Goal: Task Accomplishment & Management: Complete application form

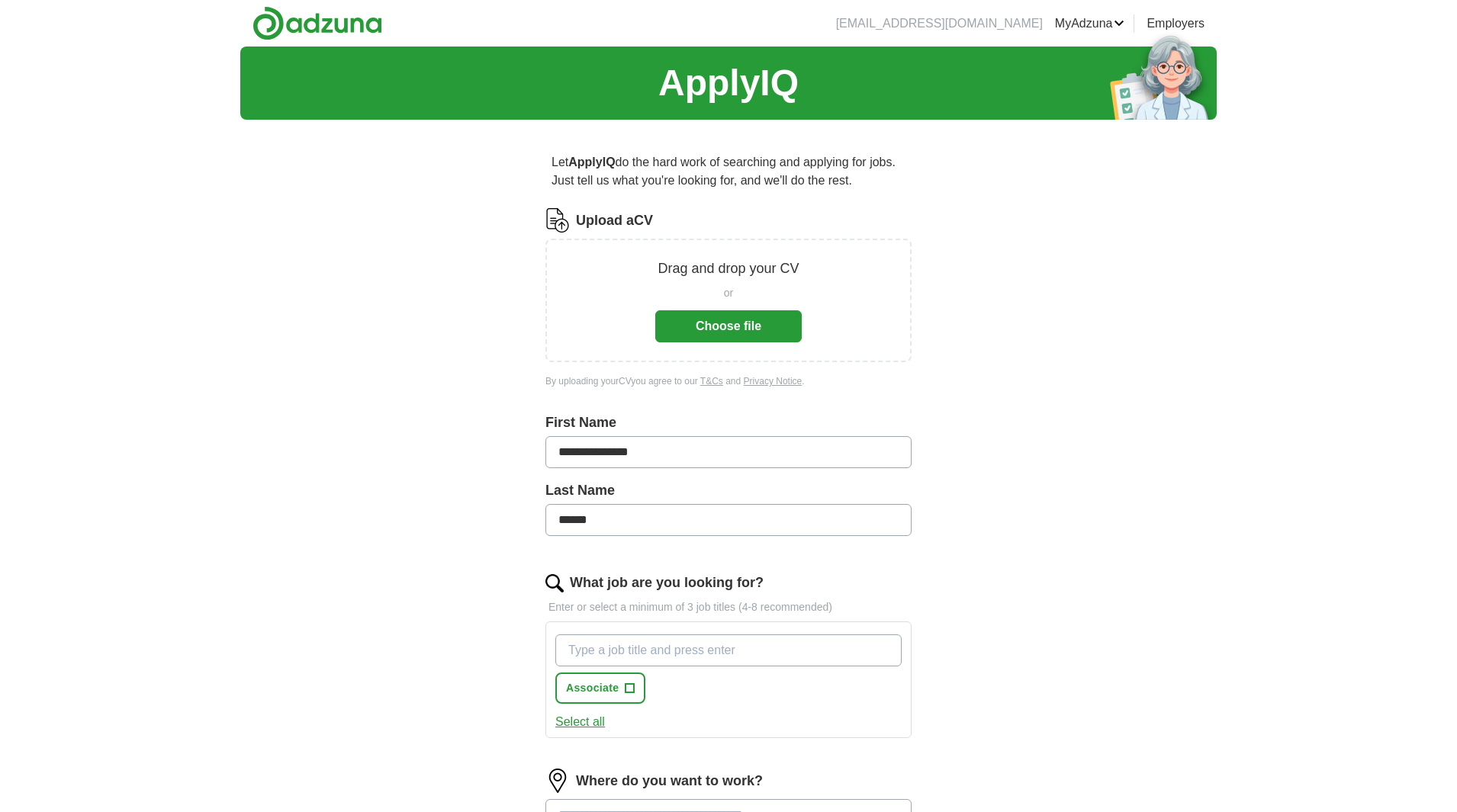
click at [719, 327] on button "Choose file" at bounding box center [728, 326] width 146 height 32
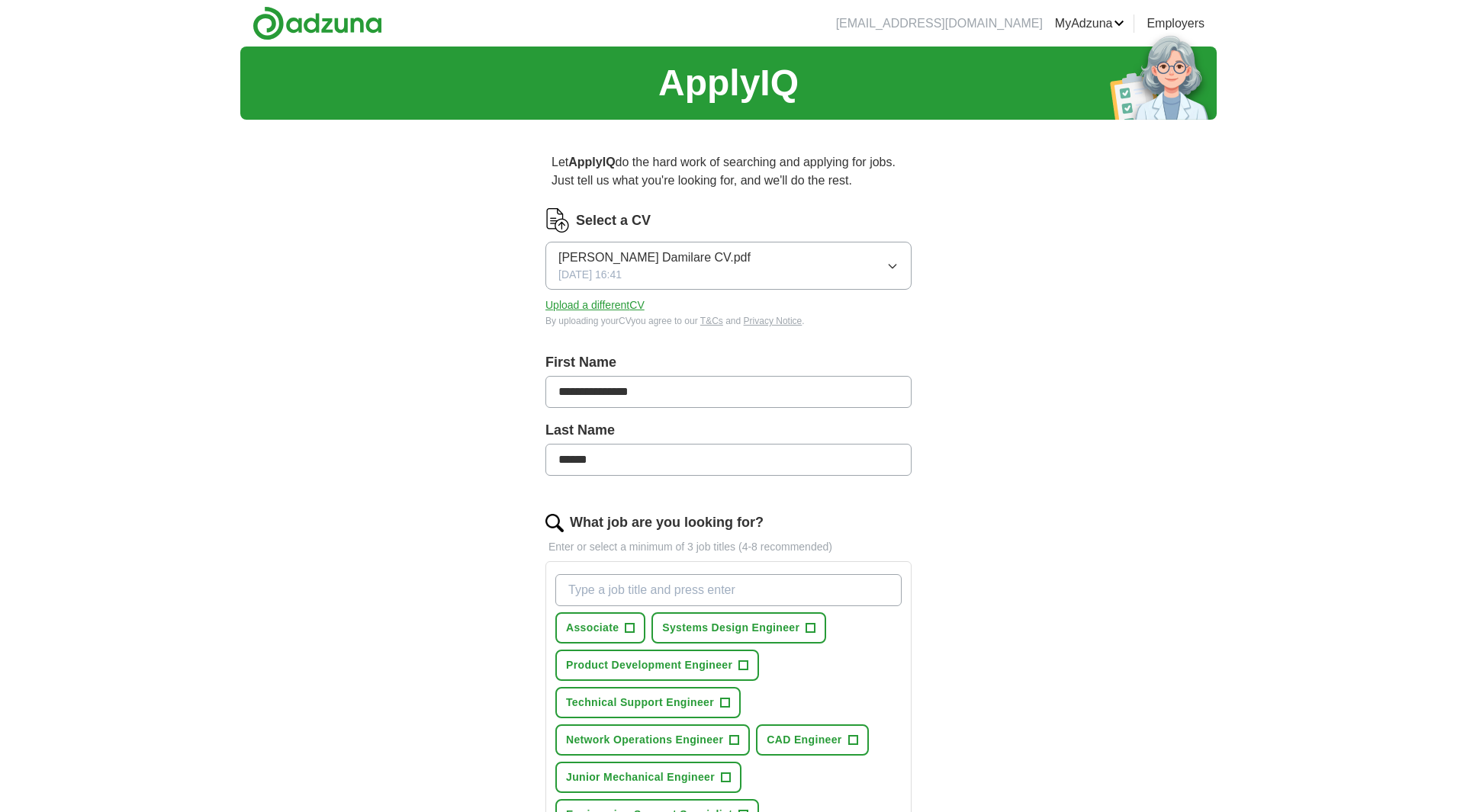
click at [655, 400] on input "**********" at bounding box center [728, 392] width 367 height 32
type input "******"
click at [606, 455] on input "******" at bounding box center [728, 459] width 367 height 32
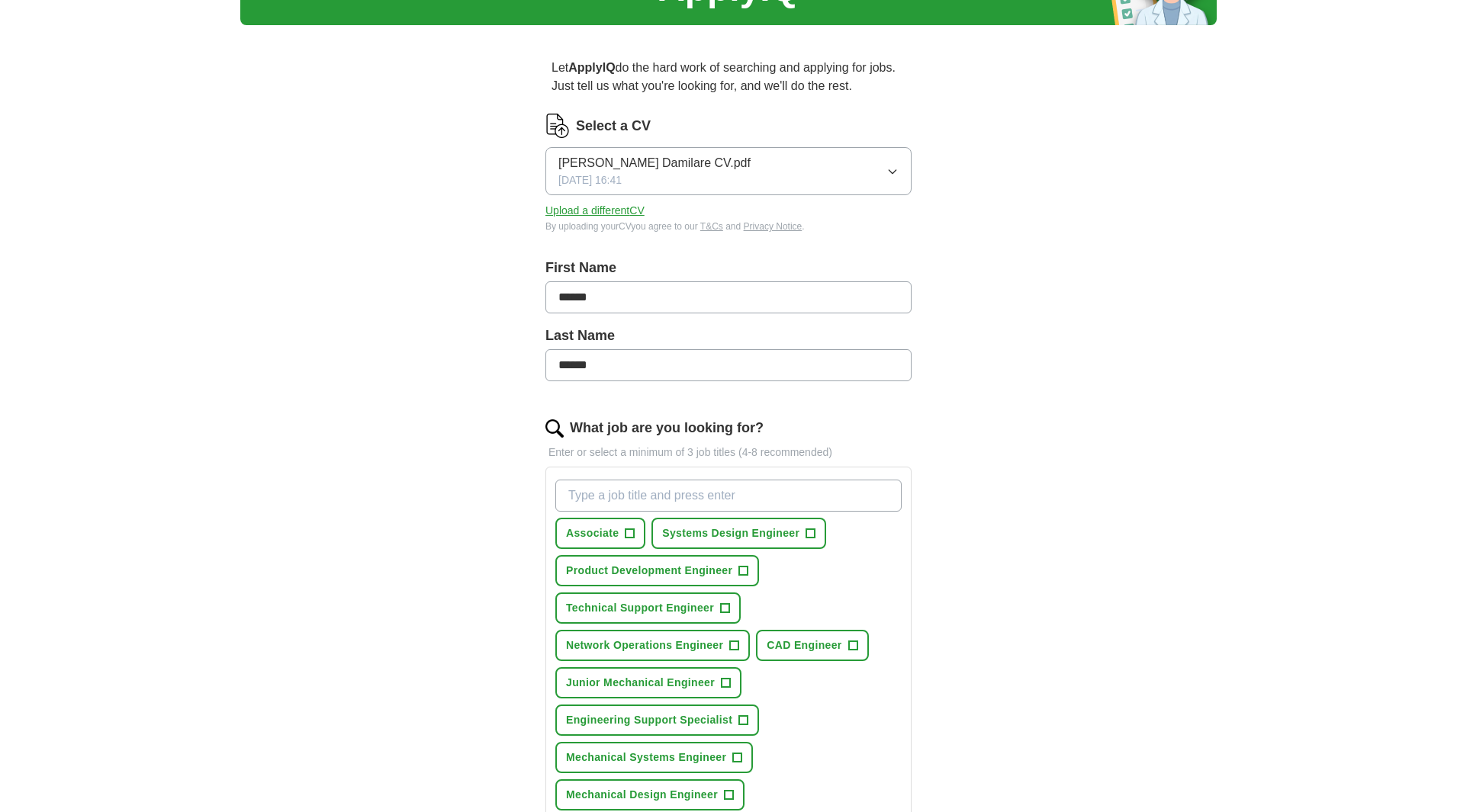
scroll to position [99, 0]
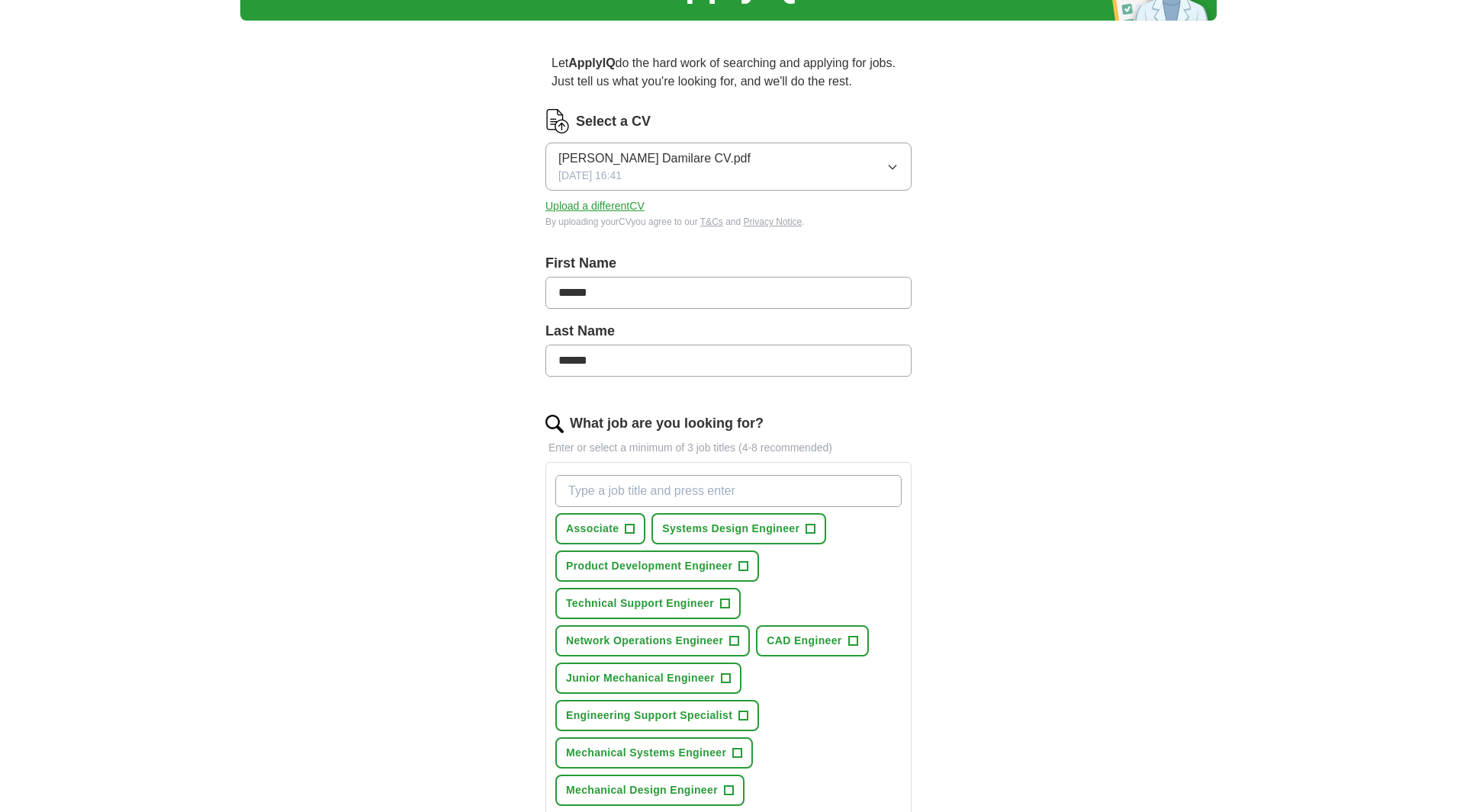
click at [644, 494] on input "What job are you looking for?" at bounding box center [728, 490] width 347 height 32
click at [811, 529] on span "+" at bounding box center [811, 530] width 9 height 13
click at [729, 602] on span "+" at bounding box center [725, 604] width 9 height 13
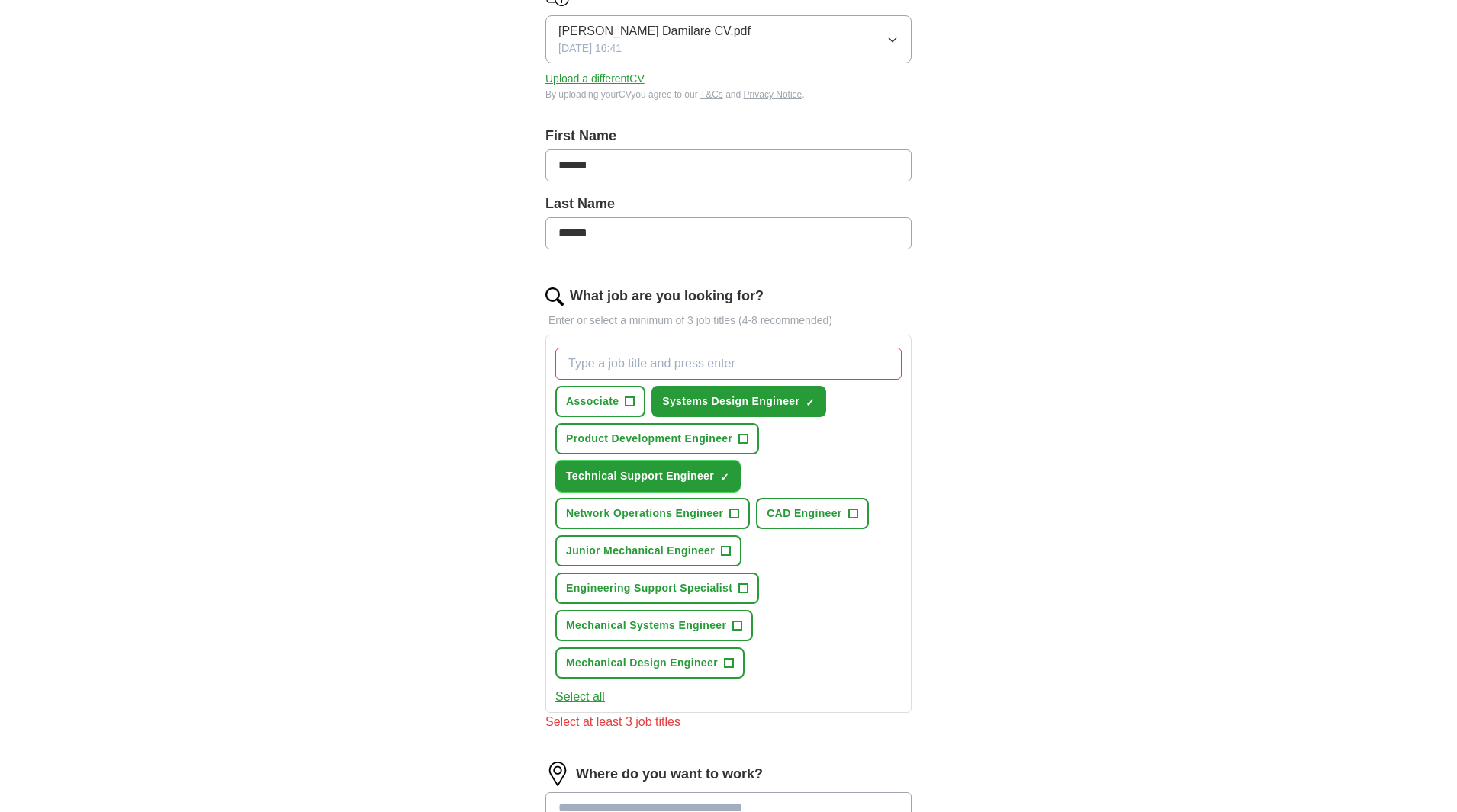
scroll to position [228, 0]
click at [851, 512] on span "+" at bounding box center [852, 512] width 9 height 13
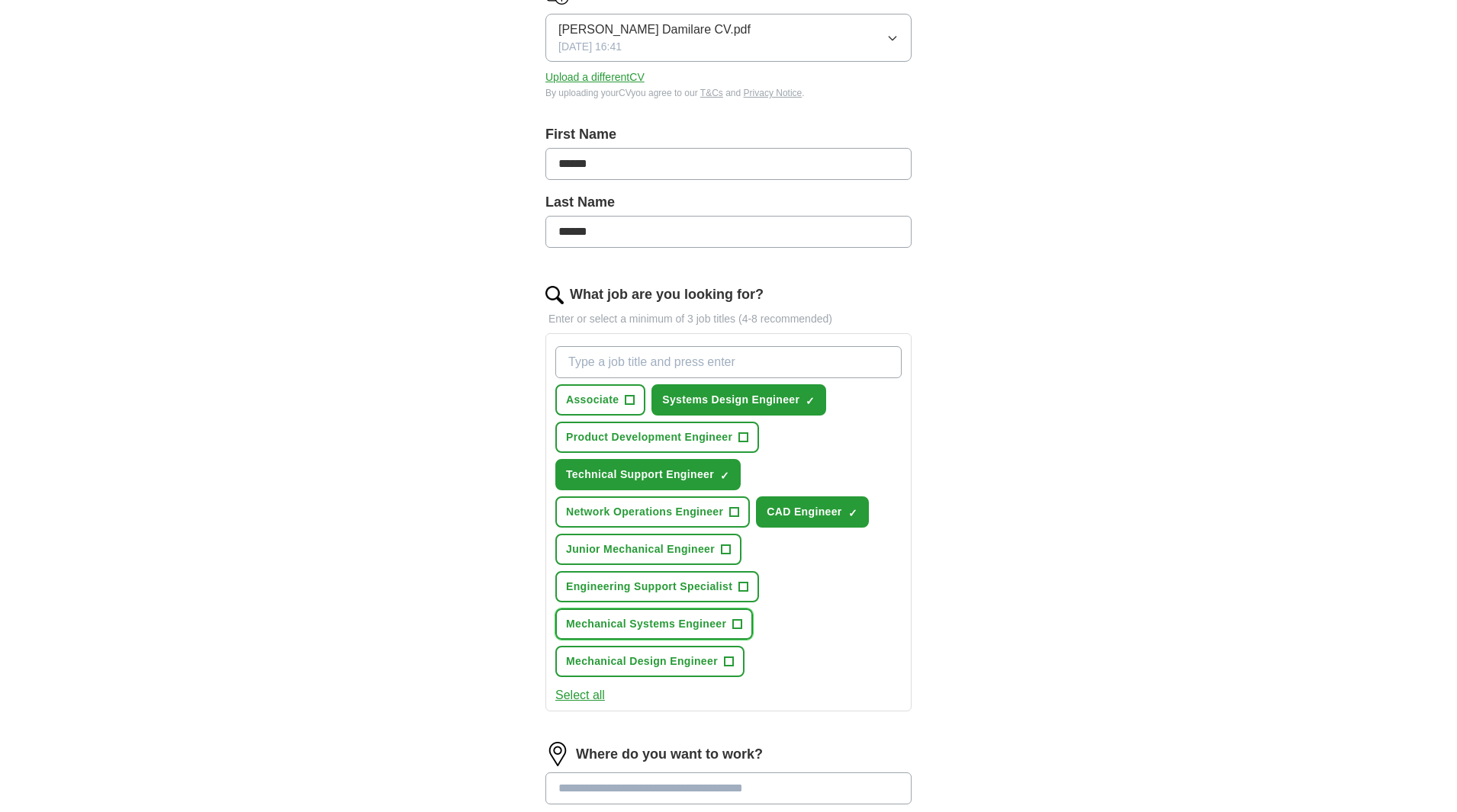
click at [739, 623] on span "+" at bounding box center [738, 624] width 9 height 13
click at [729, 663] on span "+" at bounding box center [728, 662] width 9 height 13
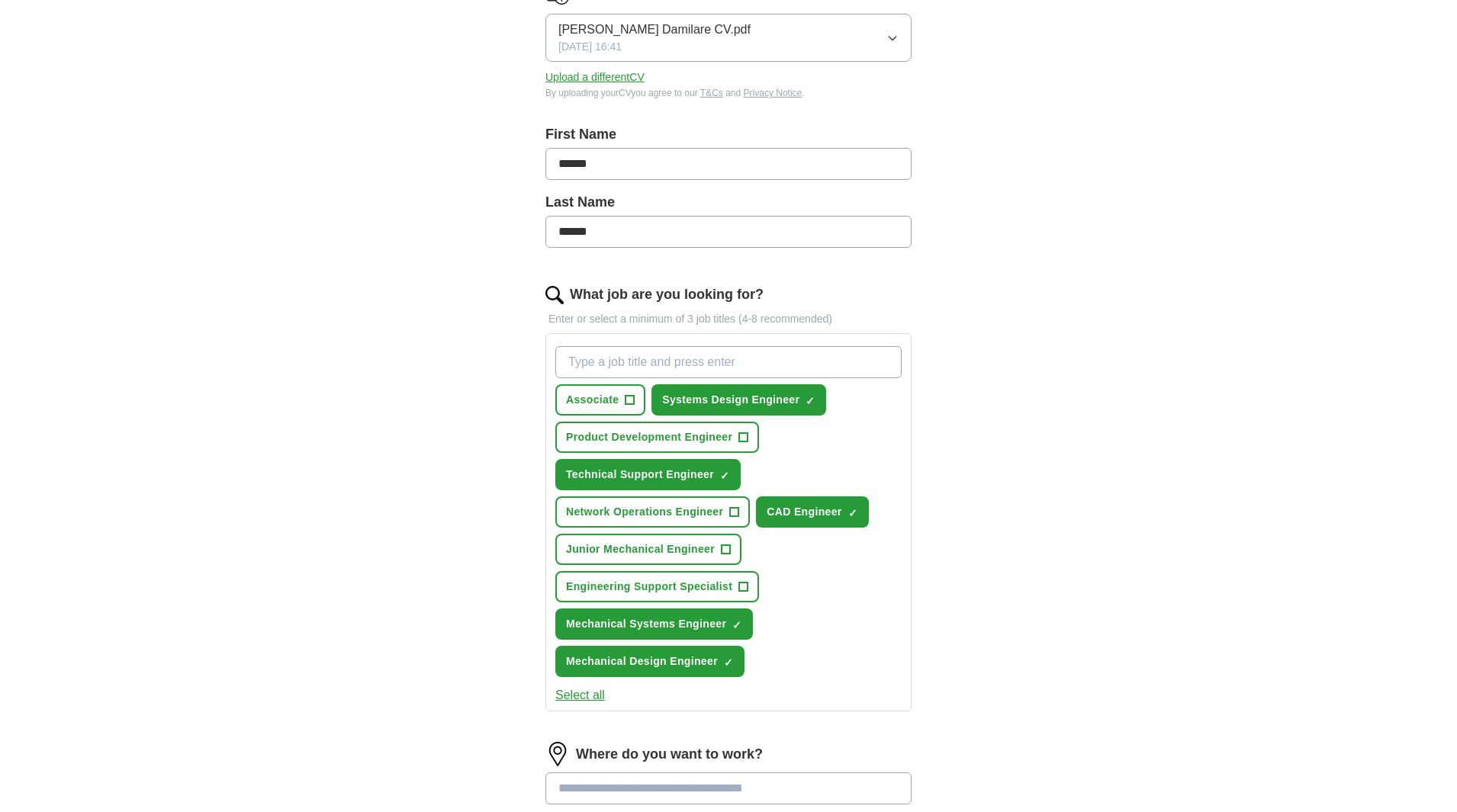
click at [591, 700] on button "Select all" at bounding box center [580, 695] width 50 height 18
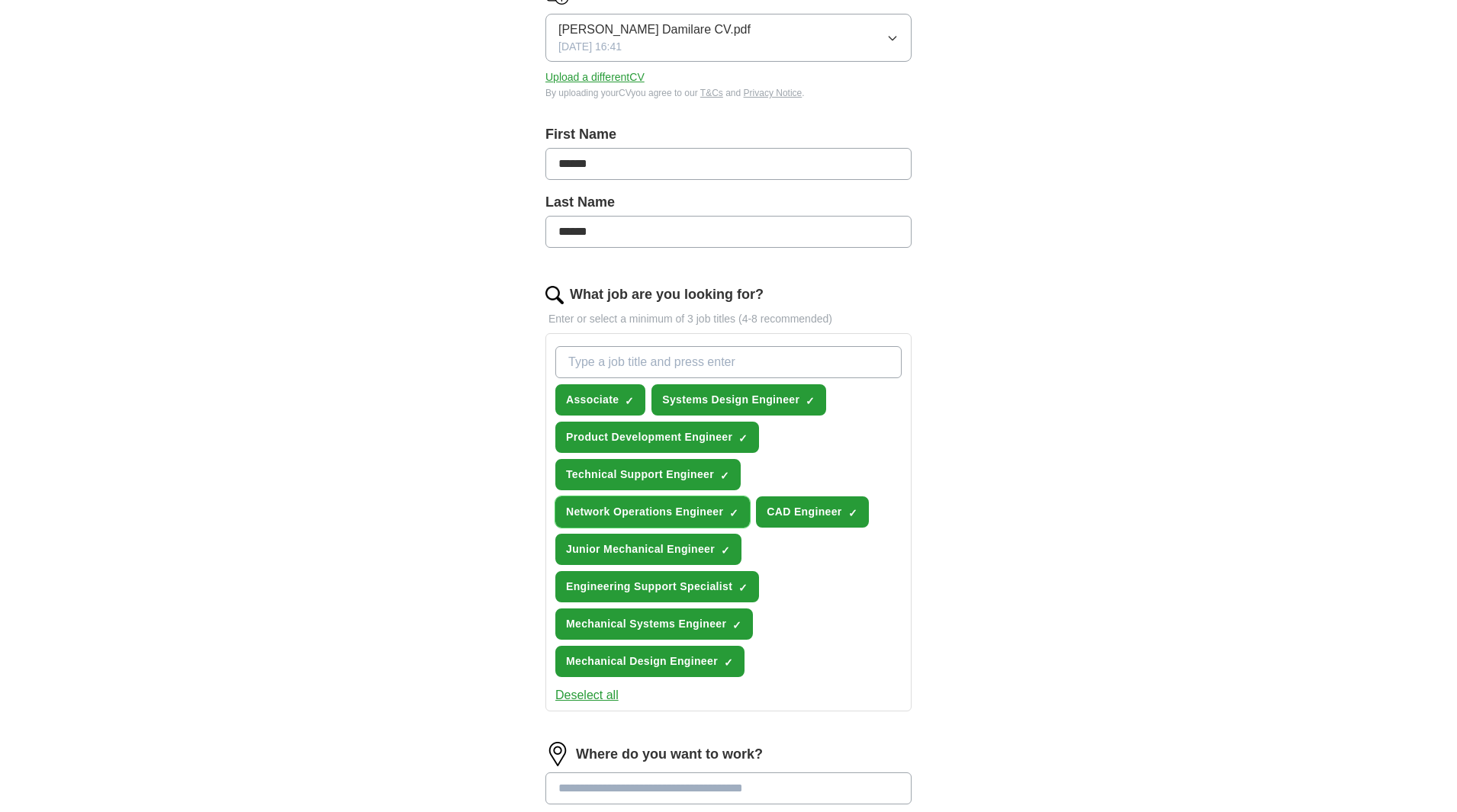
click at [0, 0] on span "×" at bounding box center [0, 0] width 0 height 0
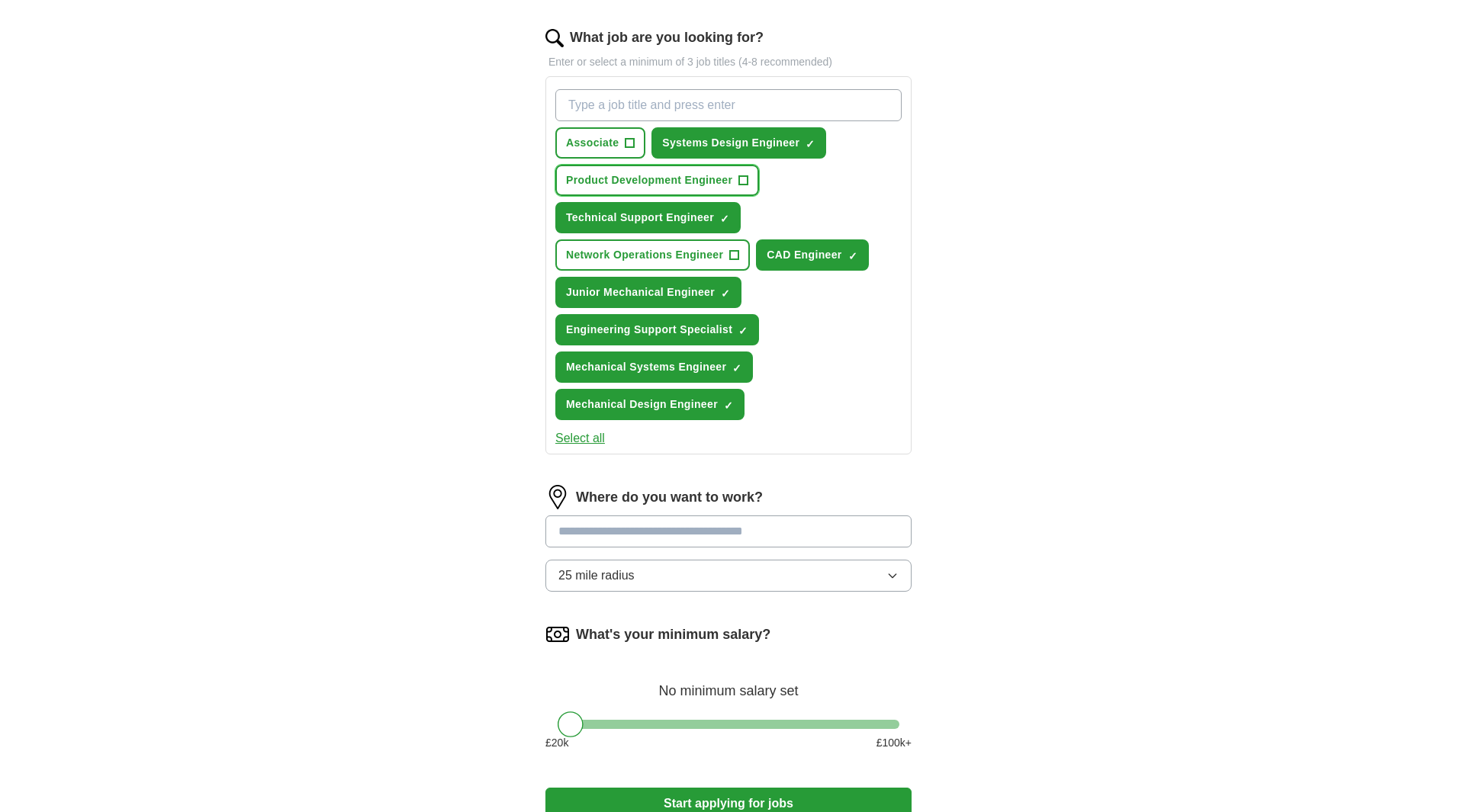
scroll to position [485, 0]
click at [715, 527] on input at bounding box center [728, 530] width 367 height 32
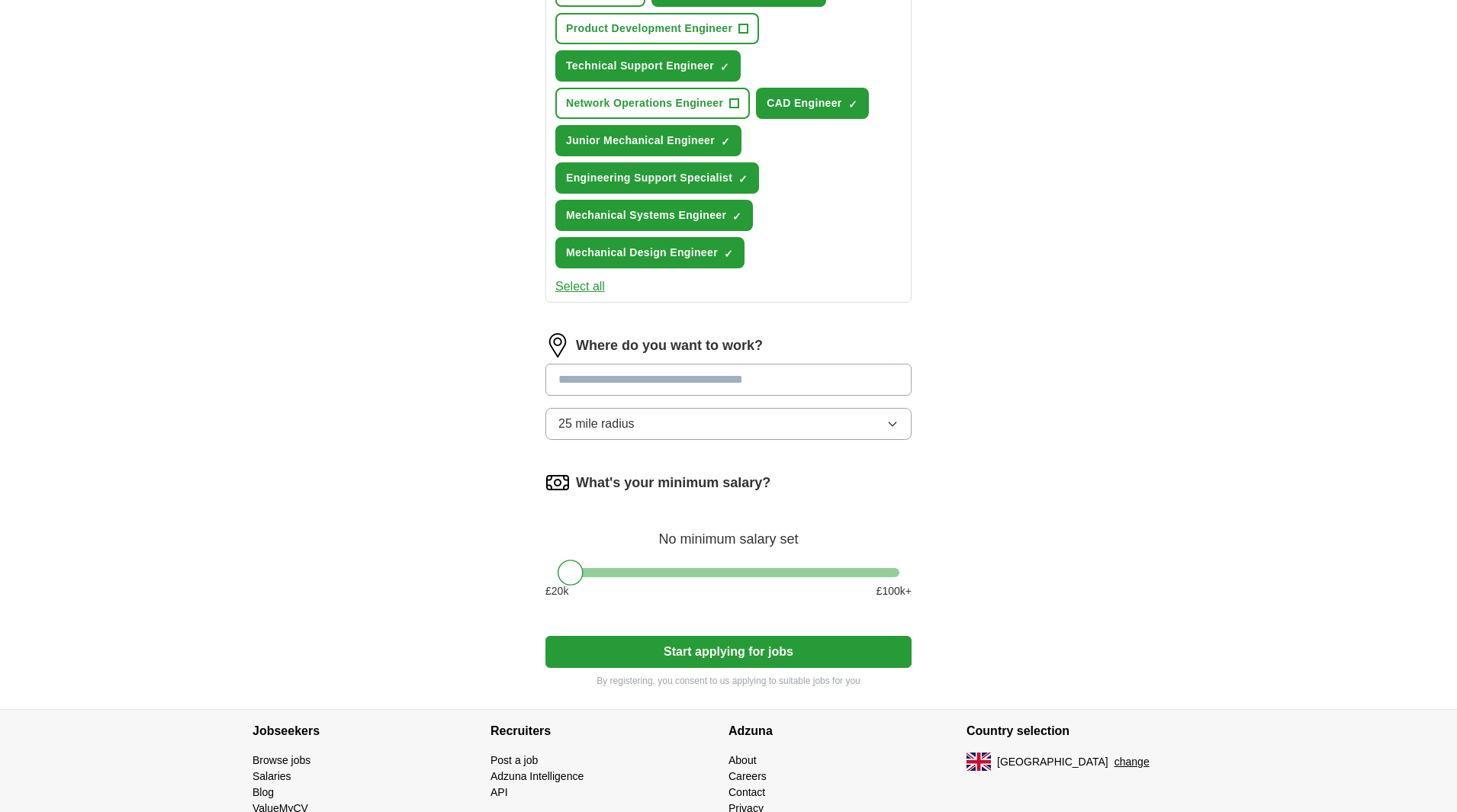
scroll to position [637, 0]
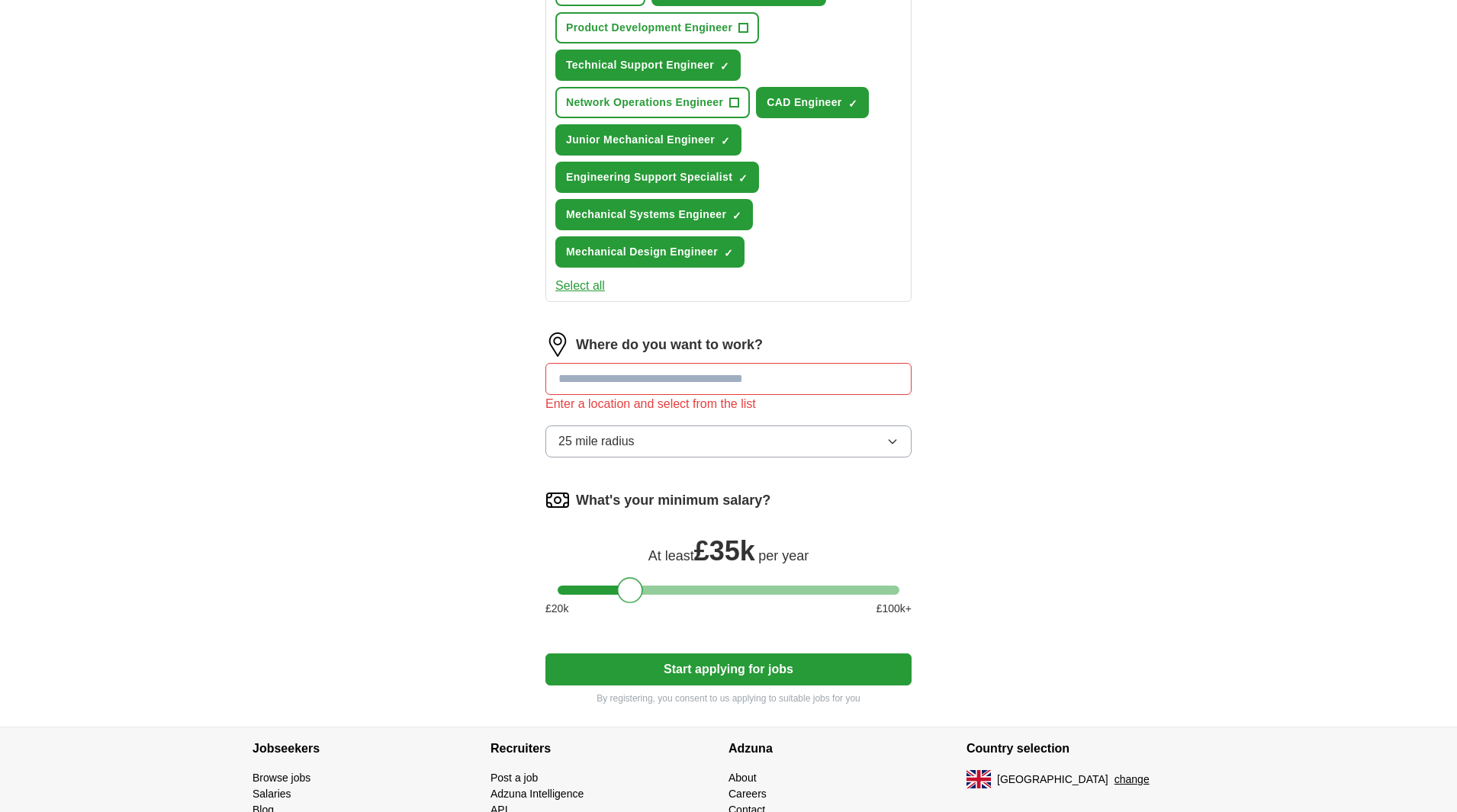
drag, startPoint x: 560, startPoint y: 572, endPoint x: 620, endPoint y: 597, distance: 65.0
click at [620, 597] on div at bounding box center [629, 590] width 26 height 26
click at [671, 383] on input at bounding box center [728, 378] width 367 height 32
click at [652, 383] on input at bounding box center [728, 378] width 367 height 32
type input "**"
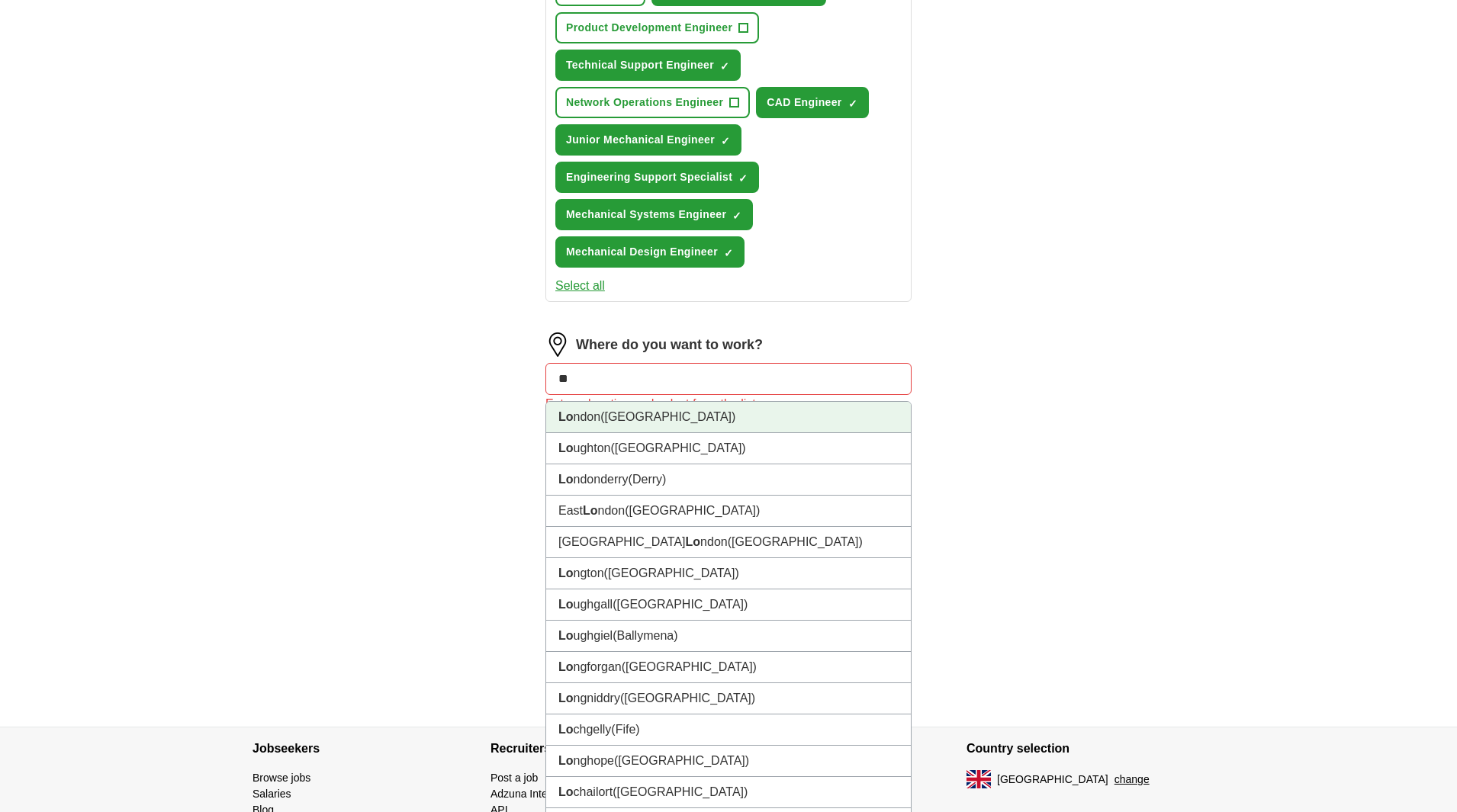
click at [592, 414] on li "Lo ndon ([GEOGRAPHIC_DATA])" at bounding box center [728, 417] width 365 height 32
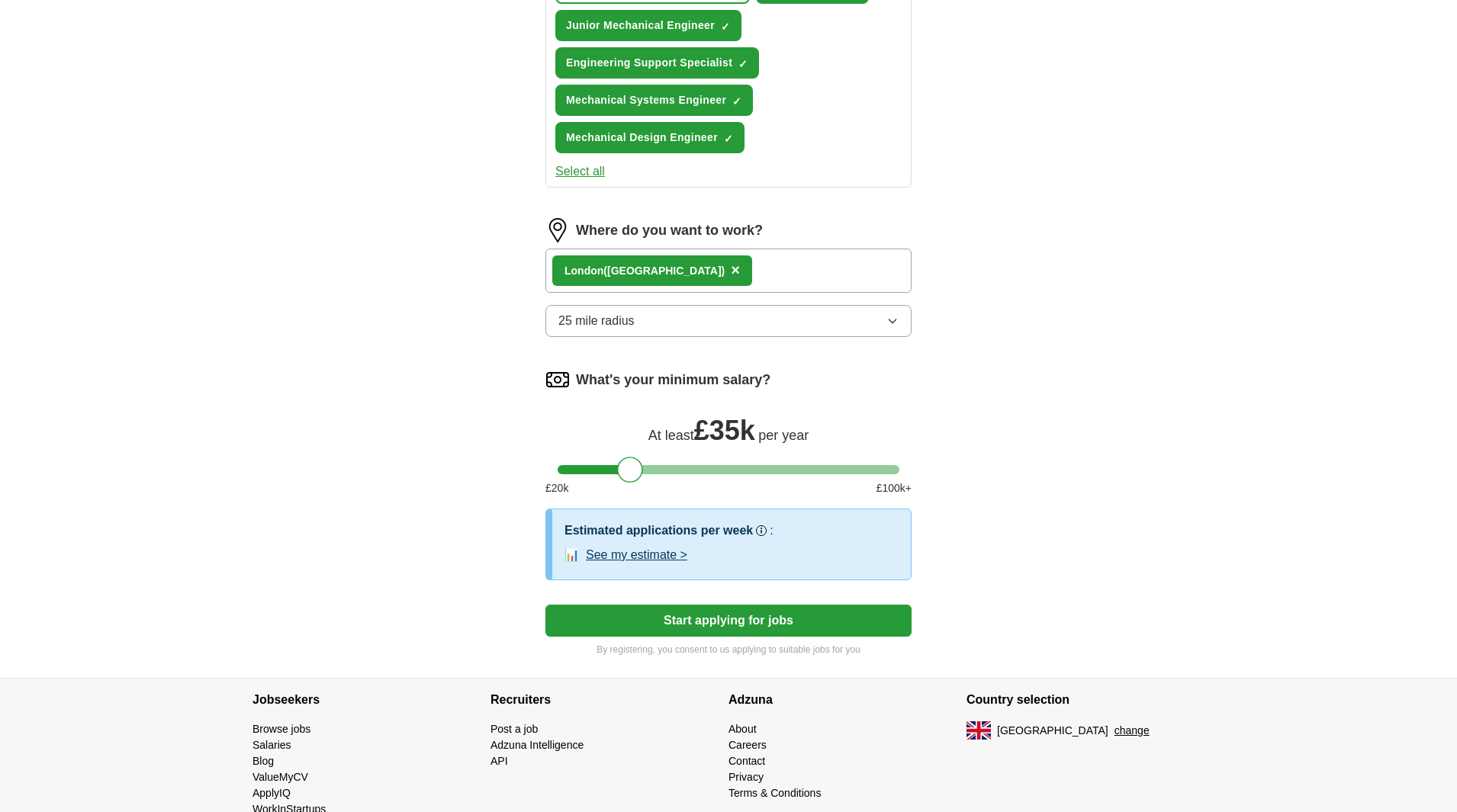
scroll to position [752, 0]
click at [650, 554] on button "See my estimate >" at bounding box center [636, 554] width 101 height 18
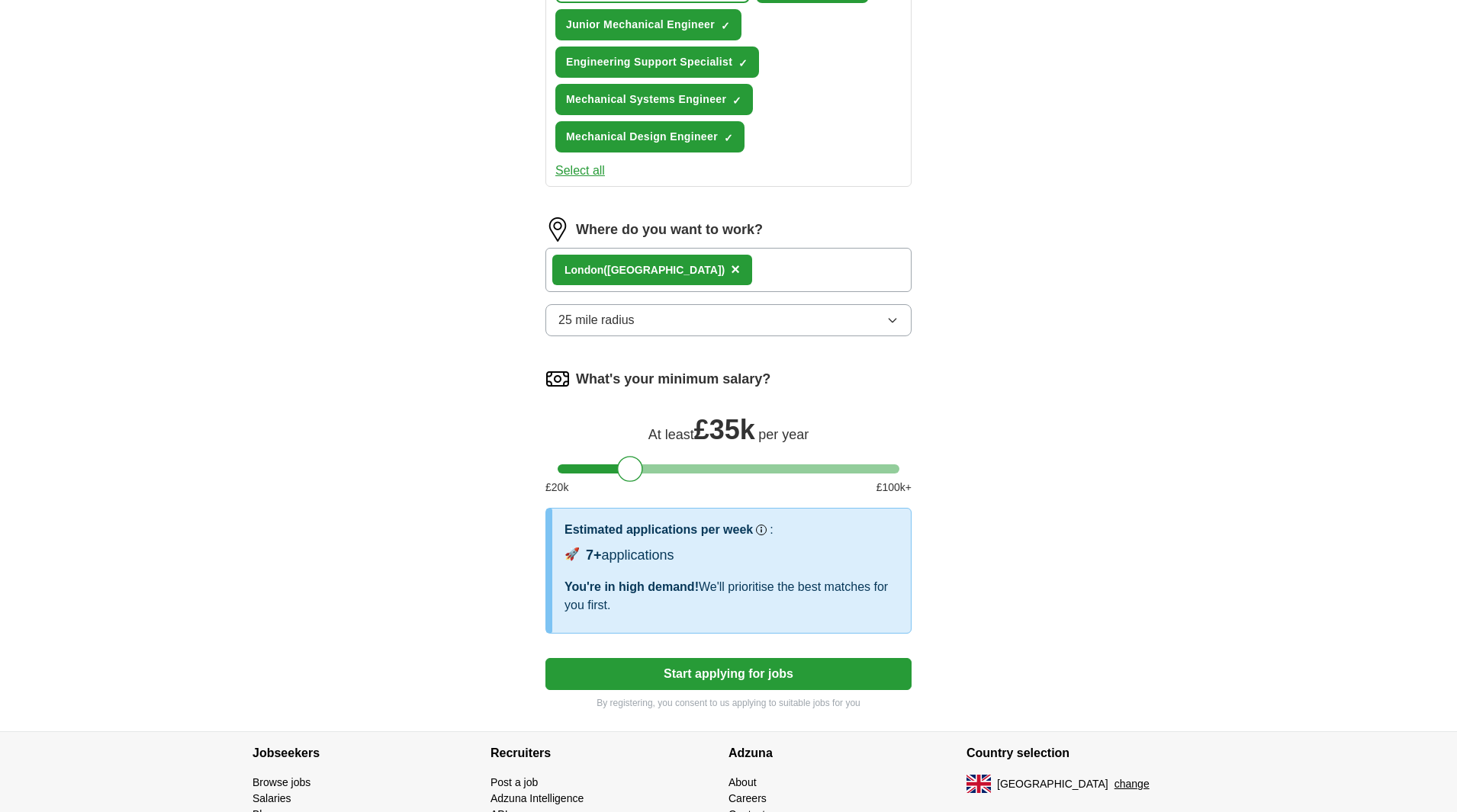
click at [710, 680] on button "Start applying for jobs" at bounding box center [728, 673] width 367 height 32
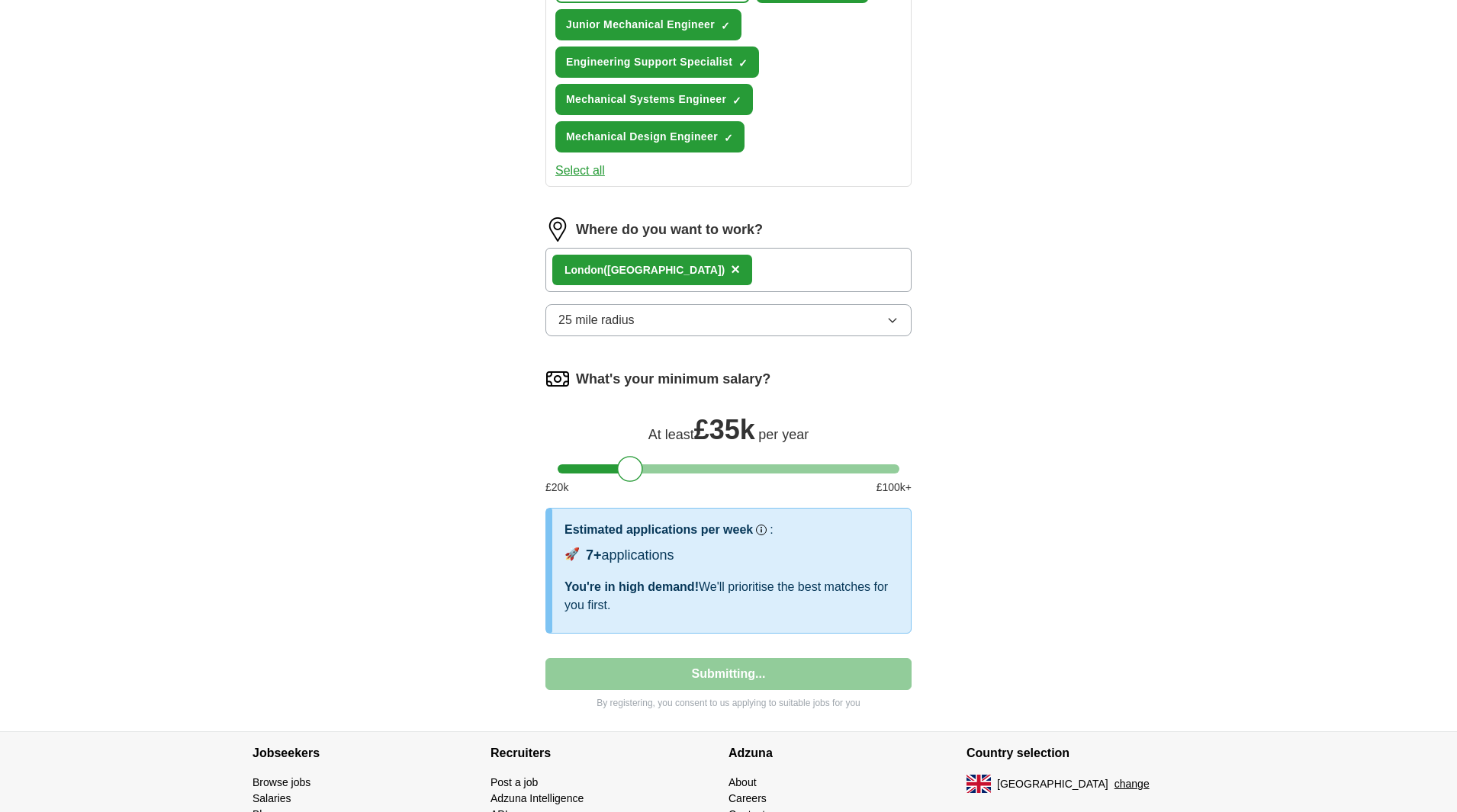
select select "**"
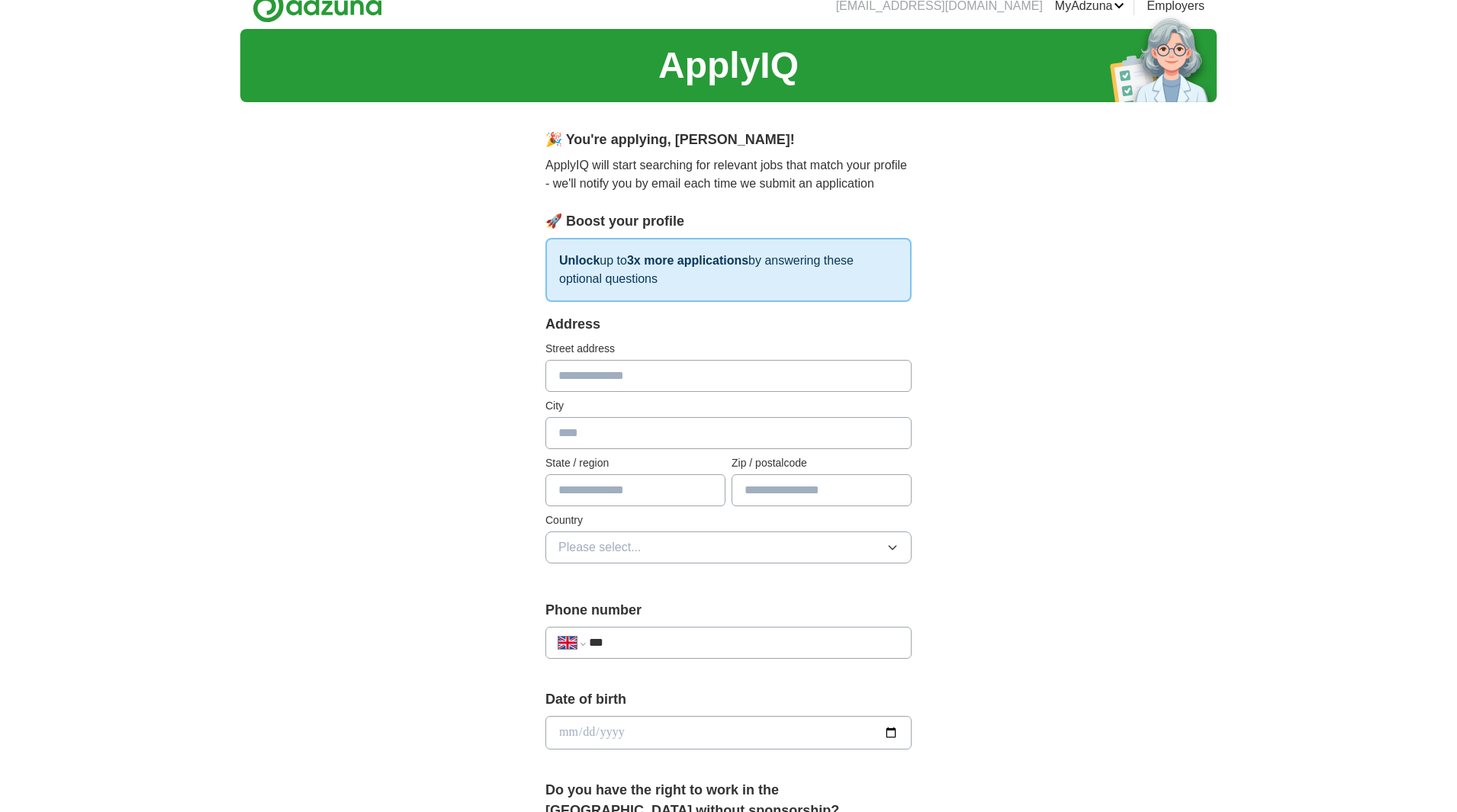
scroll to position [0, 0]
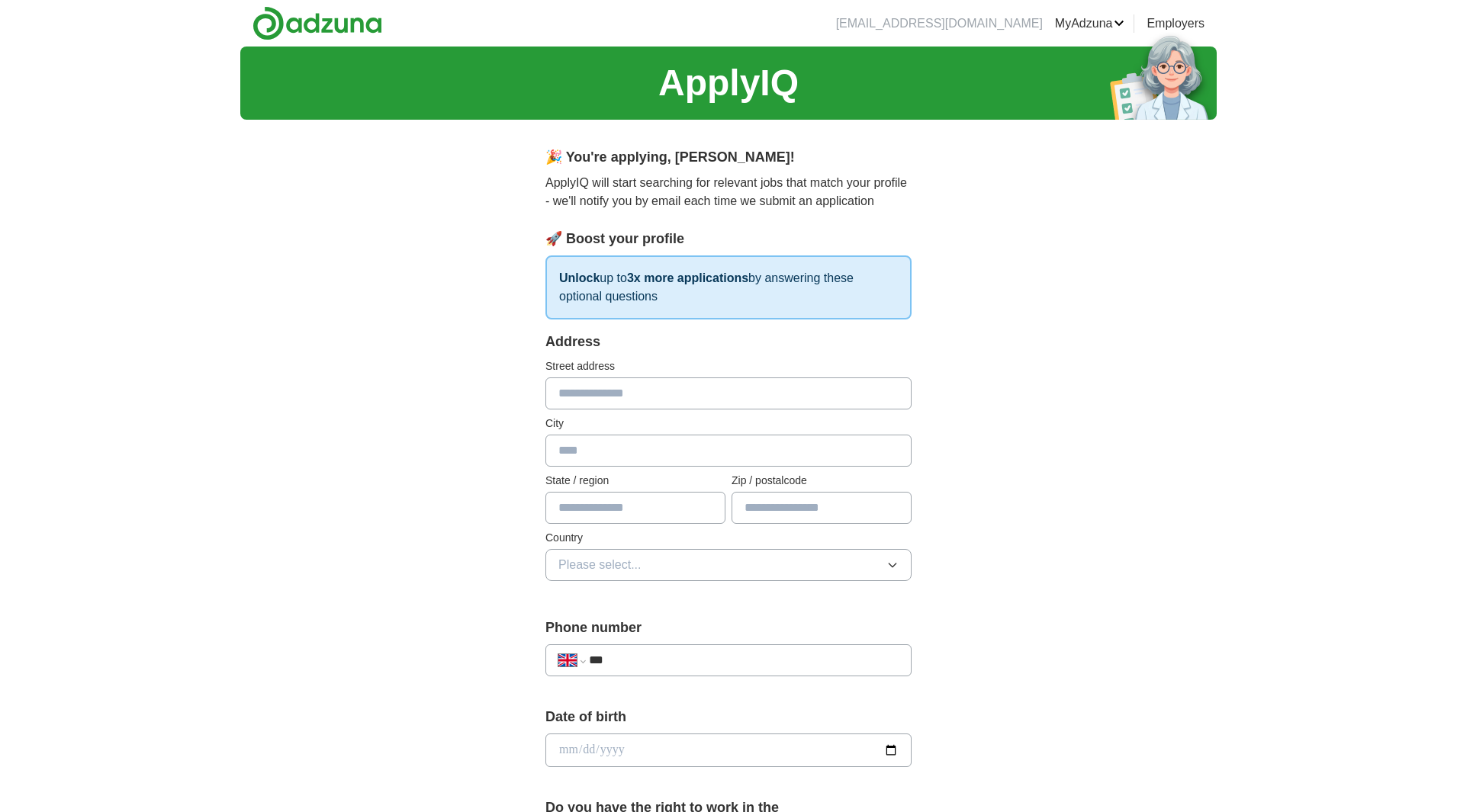
click at [646, 402] on input "text" at bounding box center [728, 392] width 367 height 32
type input "**********"
type input "*******"
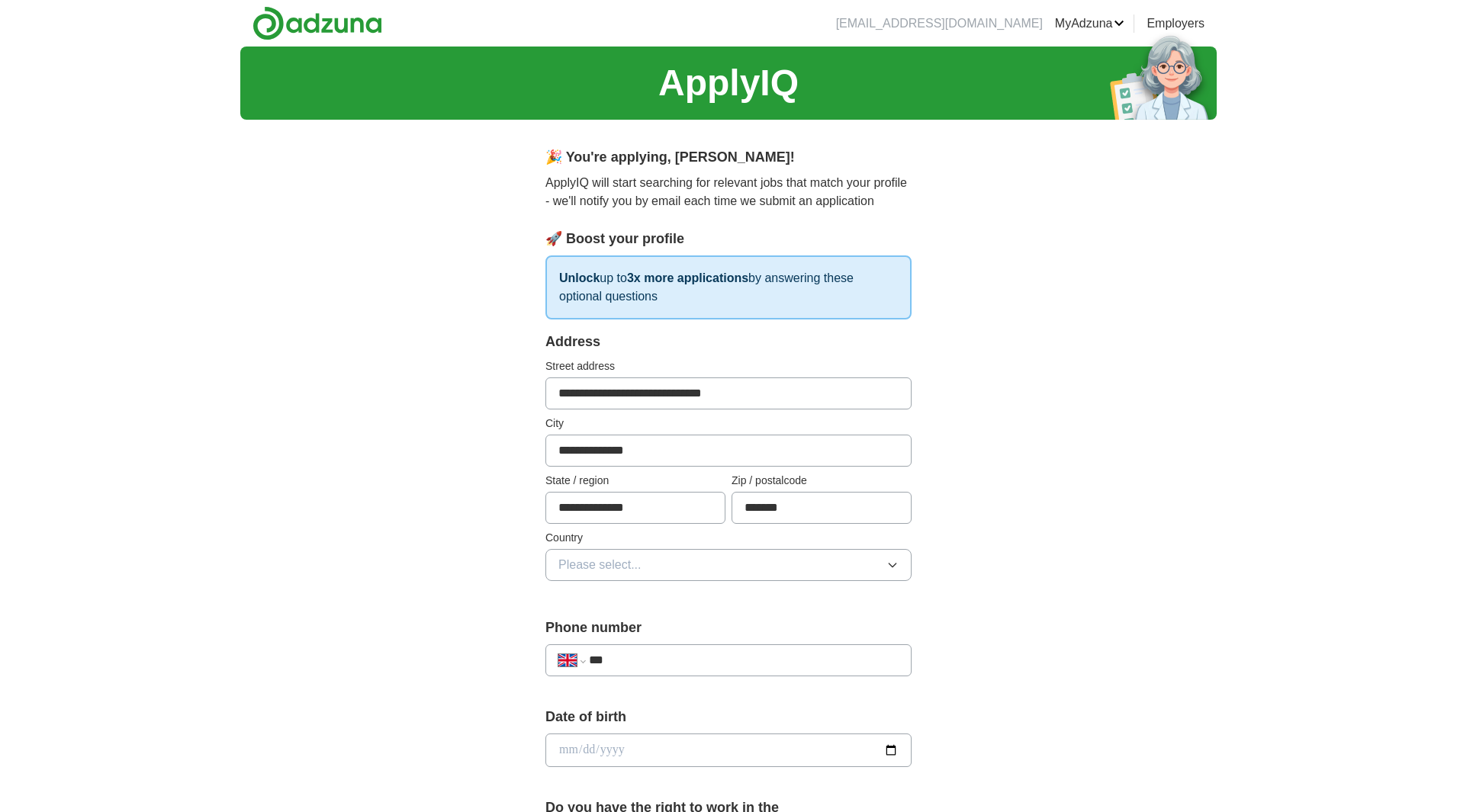
click at [777, 573] on button "Please select..." at bounding box center [728, 564] width 367 height 32
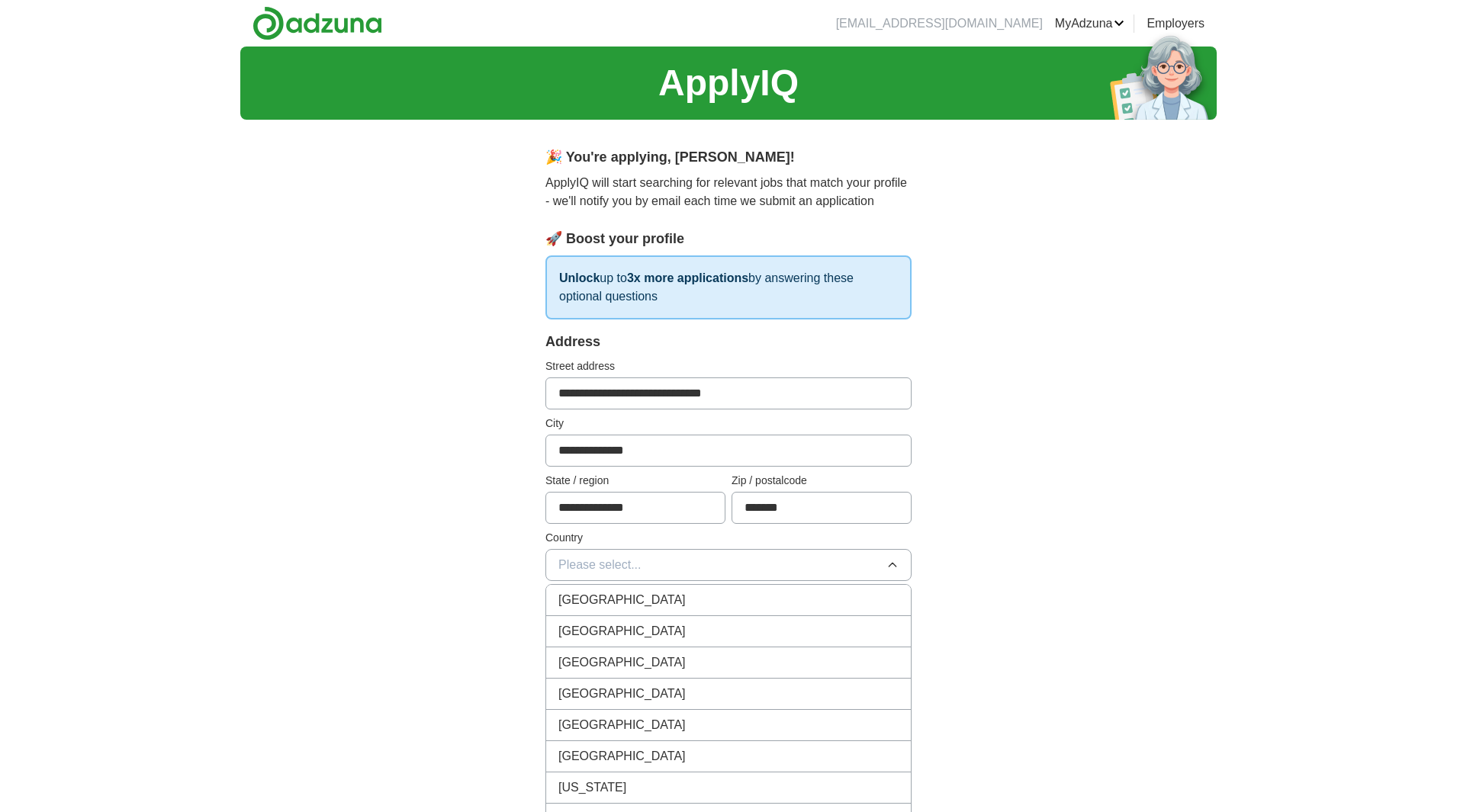
click at [743, 588] on li "[GEOGRAPHIC_DATA]" at bounding box center [728, 600] width 365 height 32
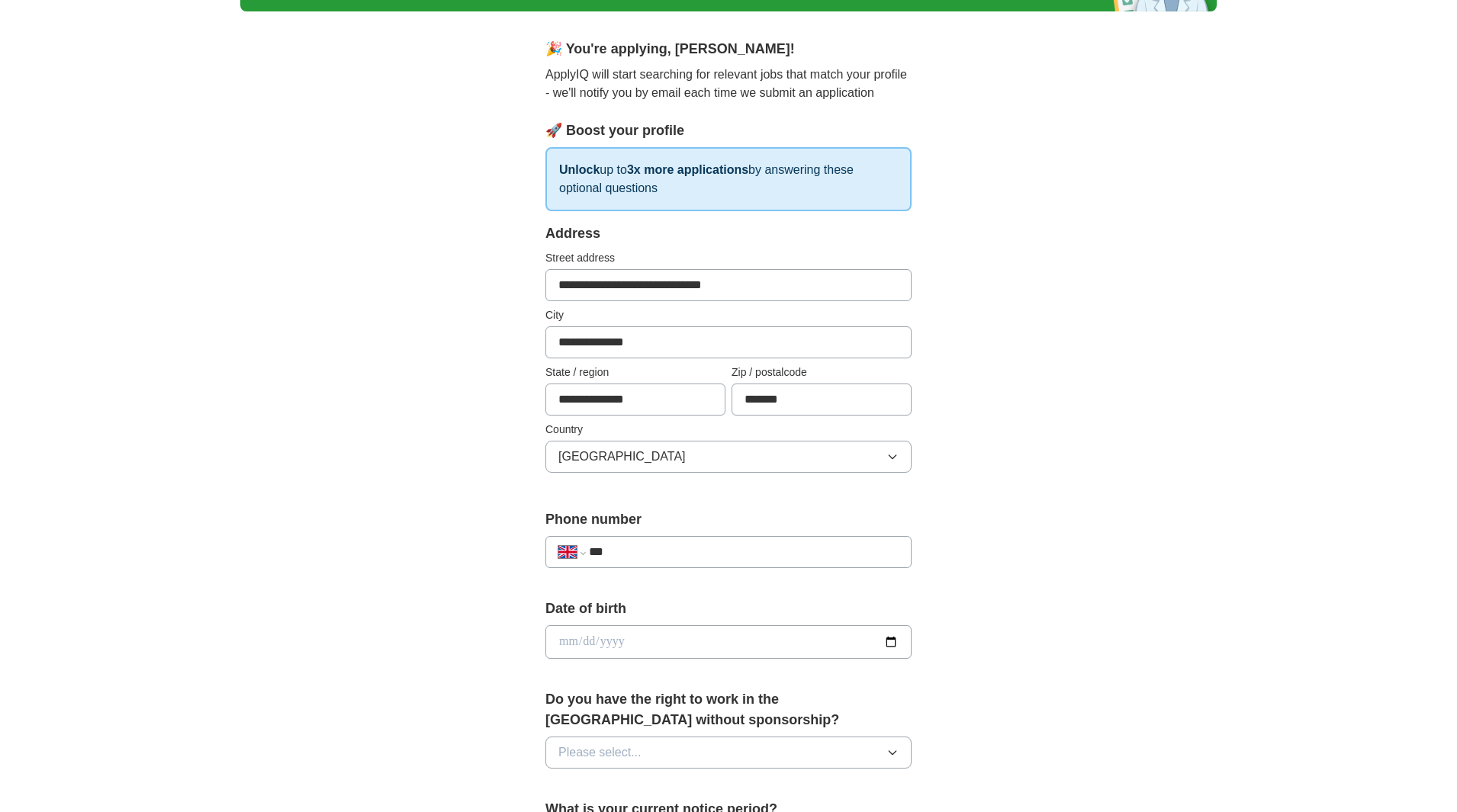
scroll to position [111, 0]
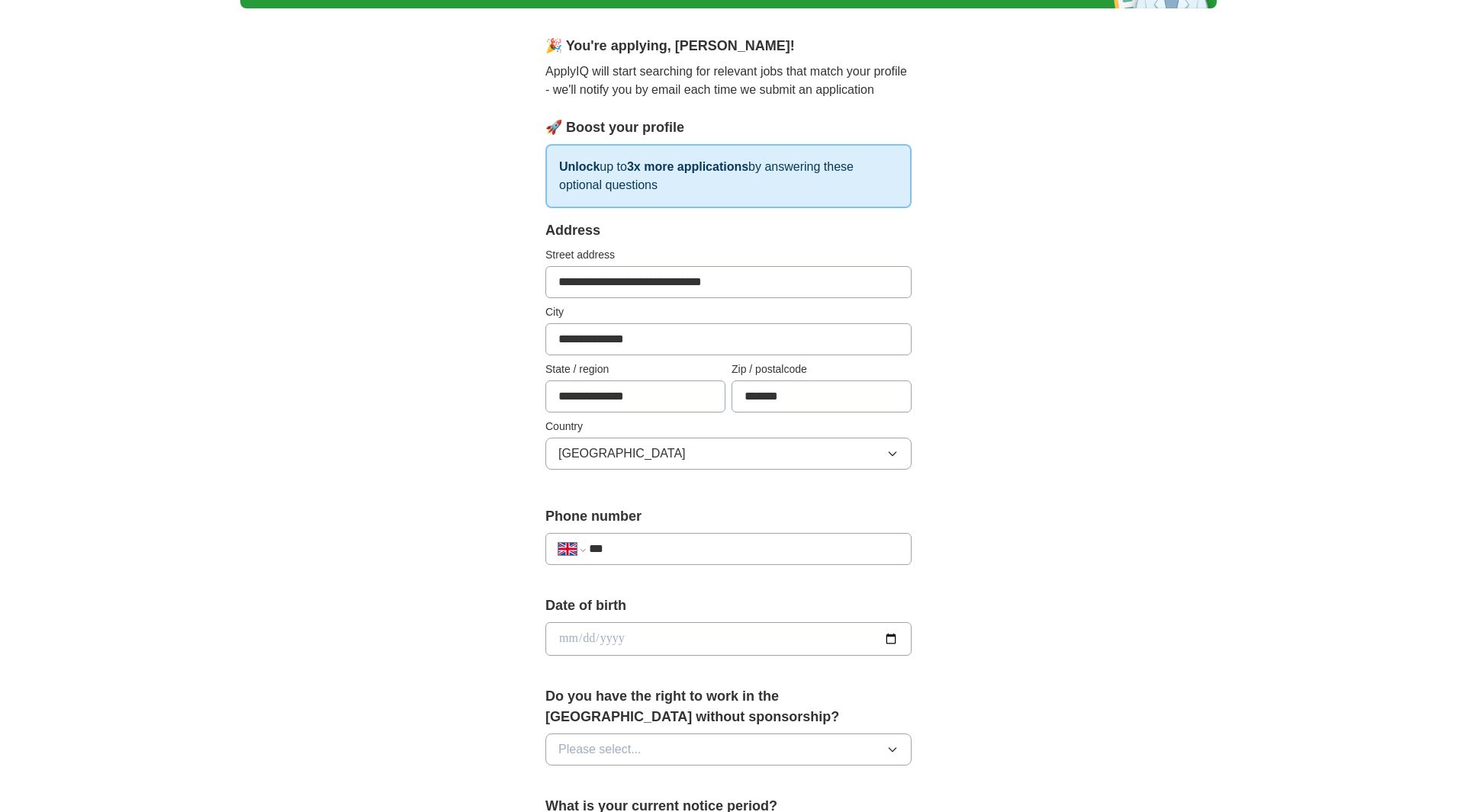
click at [675, 548] on input "***" at bounding box center [743, 549] width 310 height 18
type input "**********"
click at [648, 628] on input "date" at bounding box center [728, 638] width 367 height 33
click at [894, 636] on input "date" at bounding box center [728, 638] width 367 height 33
click at [843, 496] on form "**********" at bounding box center [728, 753] width 367 height 1067
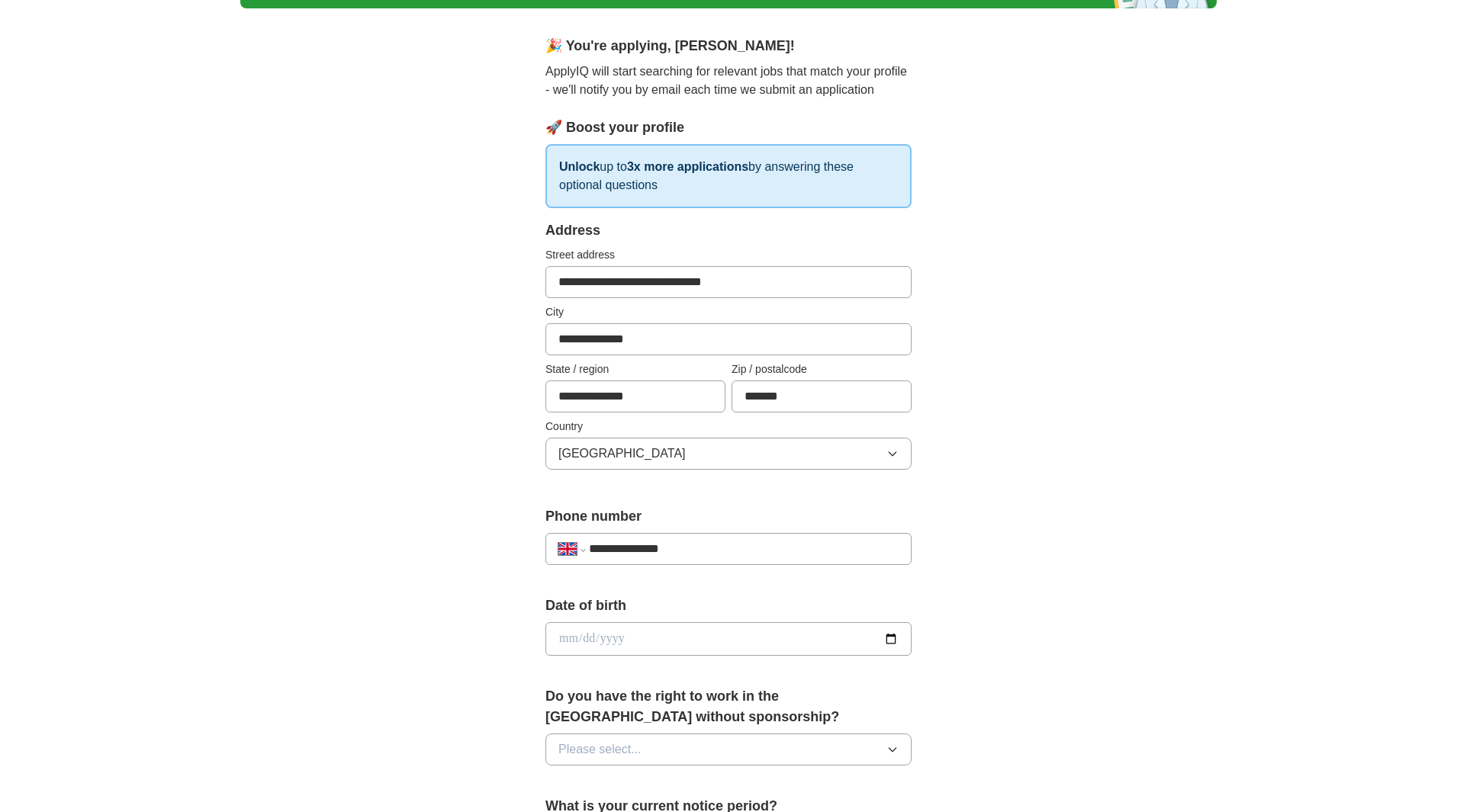
click at [892, 640] on input "date" at bounding box center [728, 638] width 367 height 33
type input "**********"
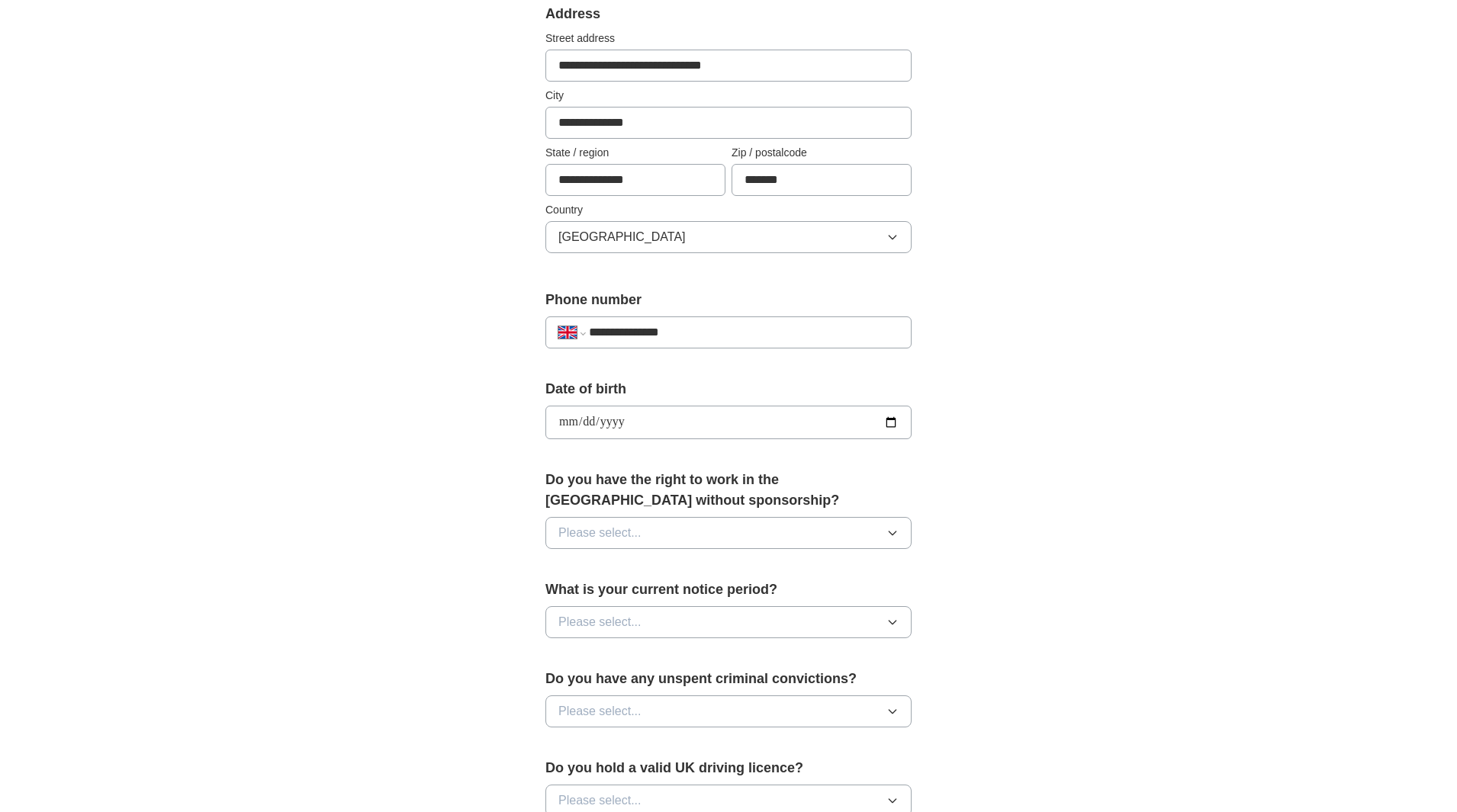
scroll to position [331, 0]
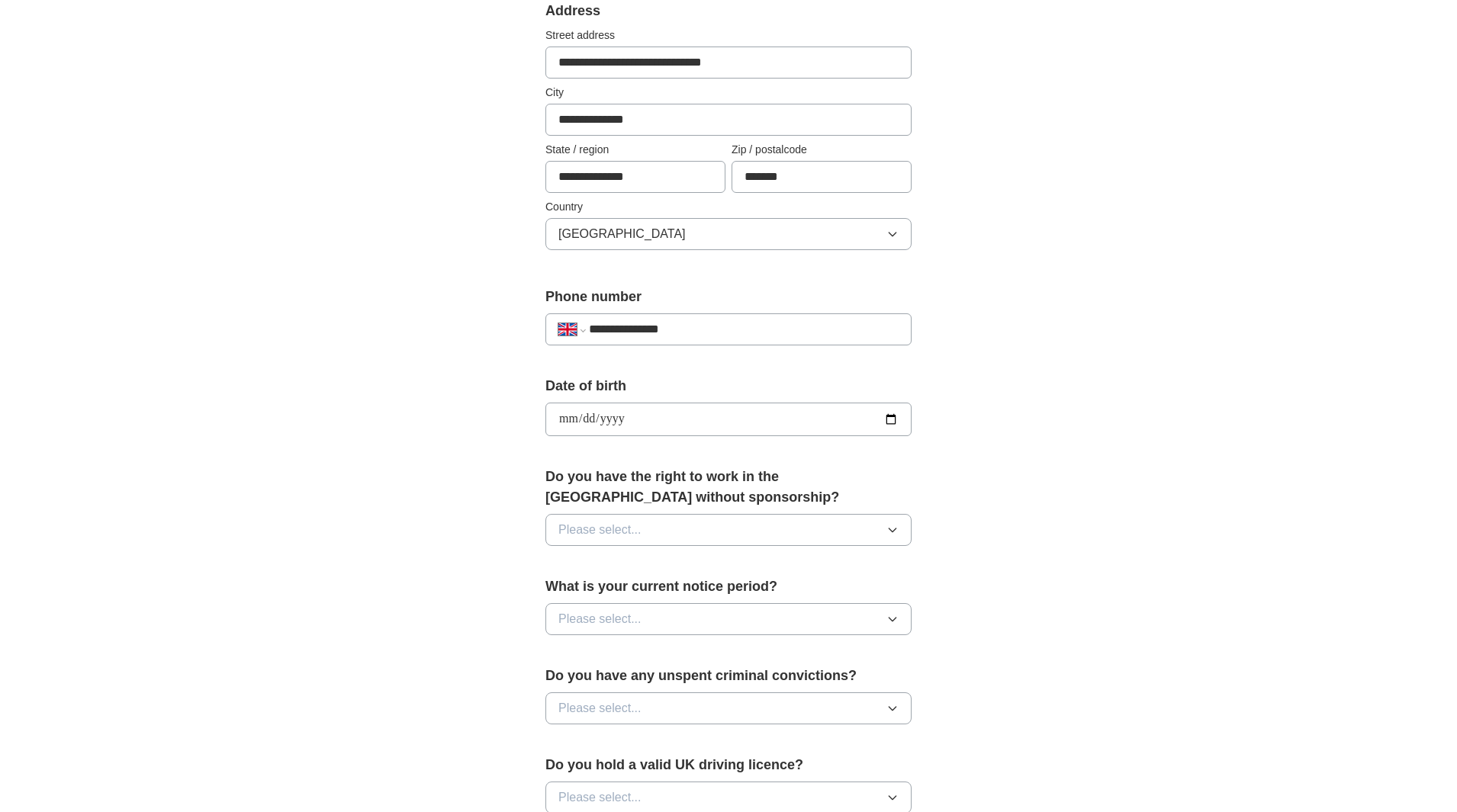
click at [695, 534] on button "Please select..." at bounding box center [728, 529] width 367 height 32
click at [650, 586] on li "No" at bounding box center [728, 596] width 365 height 32
click at [668, 616] on button "Please select..." at bounding box center [728, 618] width 367 height 32
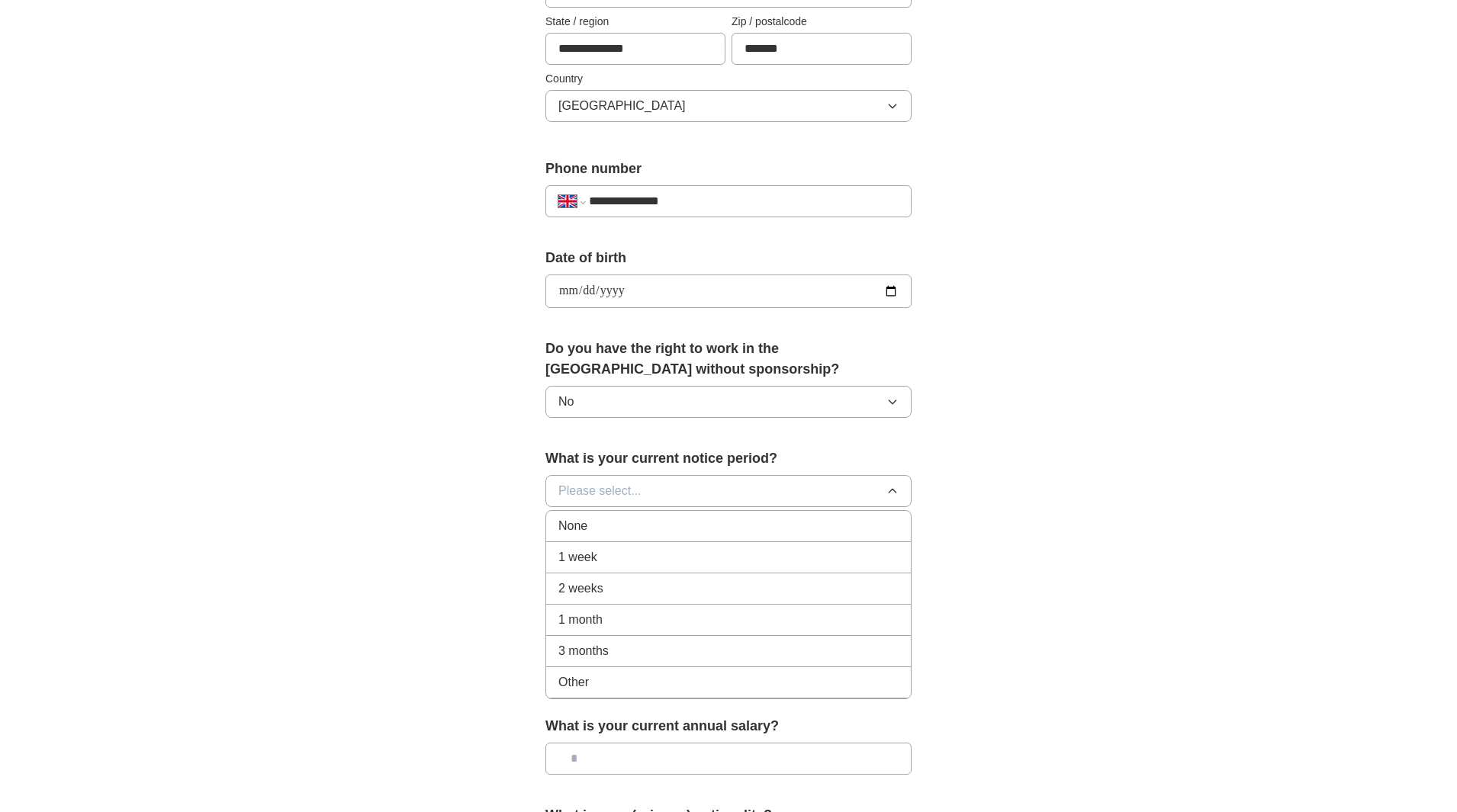
scroll to position [459, 0]
click at [628, 567] on li "1 week" at bounding box center [728, 557] width 365 height 32
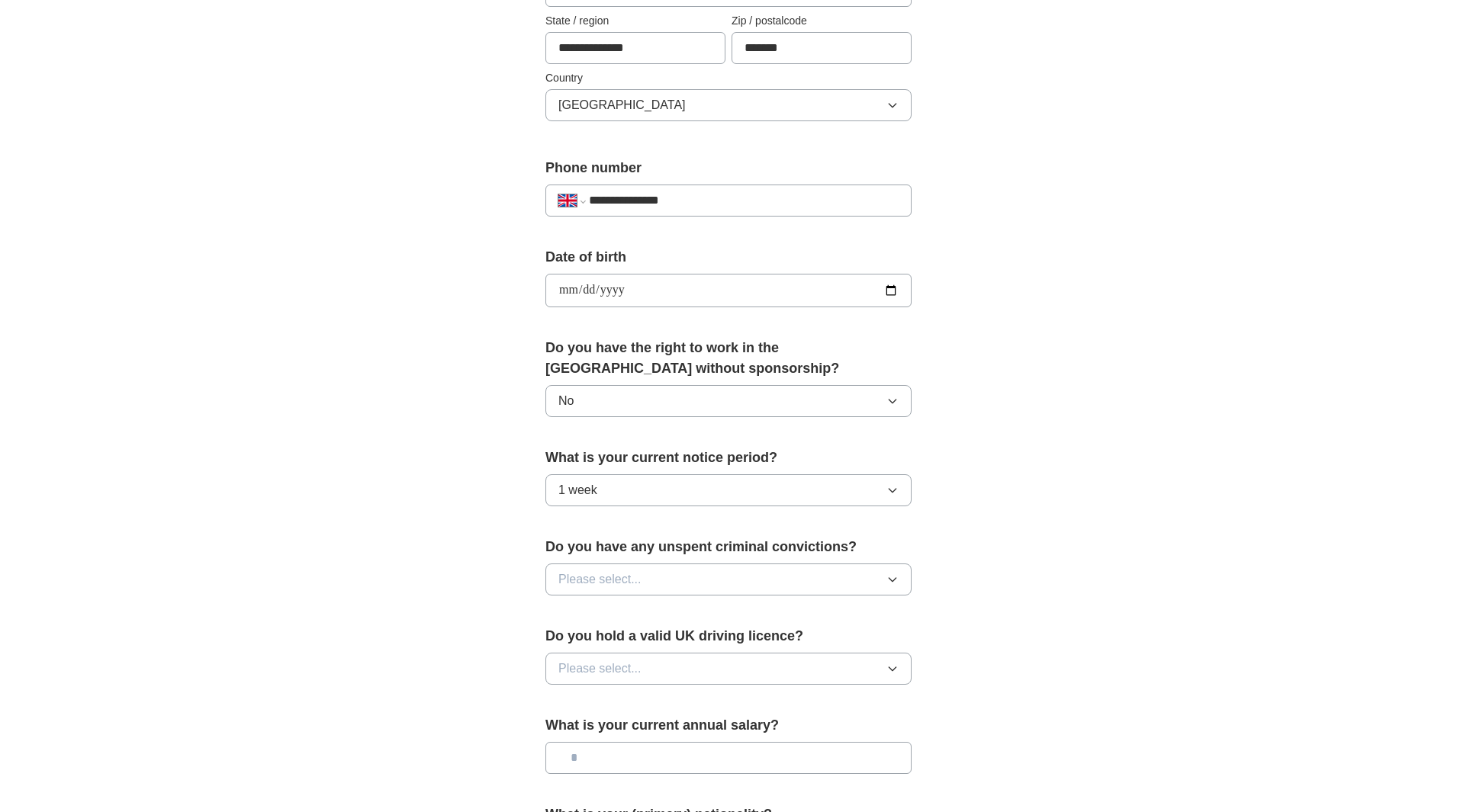
click at [657, 577] on button "Please select..." at bounding box center [728, 578] width 367 height 32
click at [625, 635] on li "No" at bounding box center [728, 646] width 365 height 32
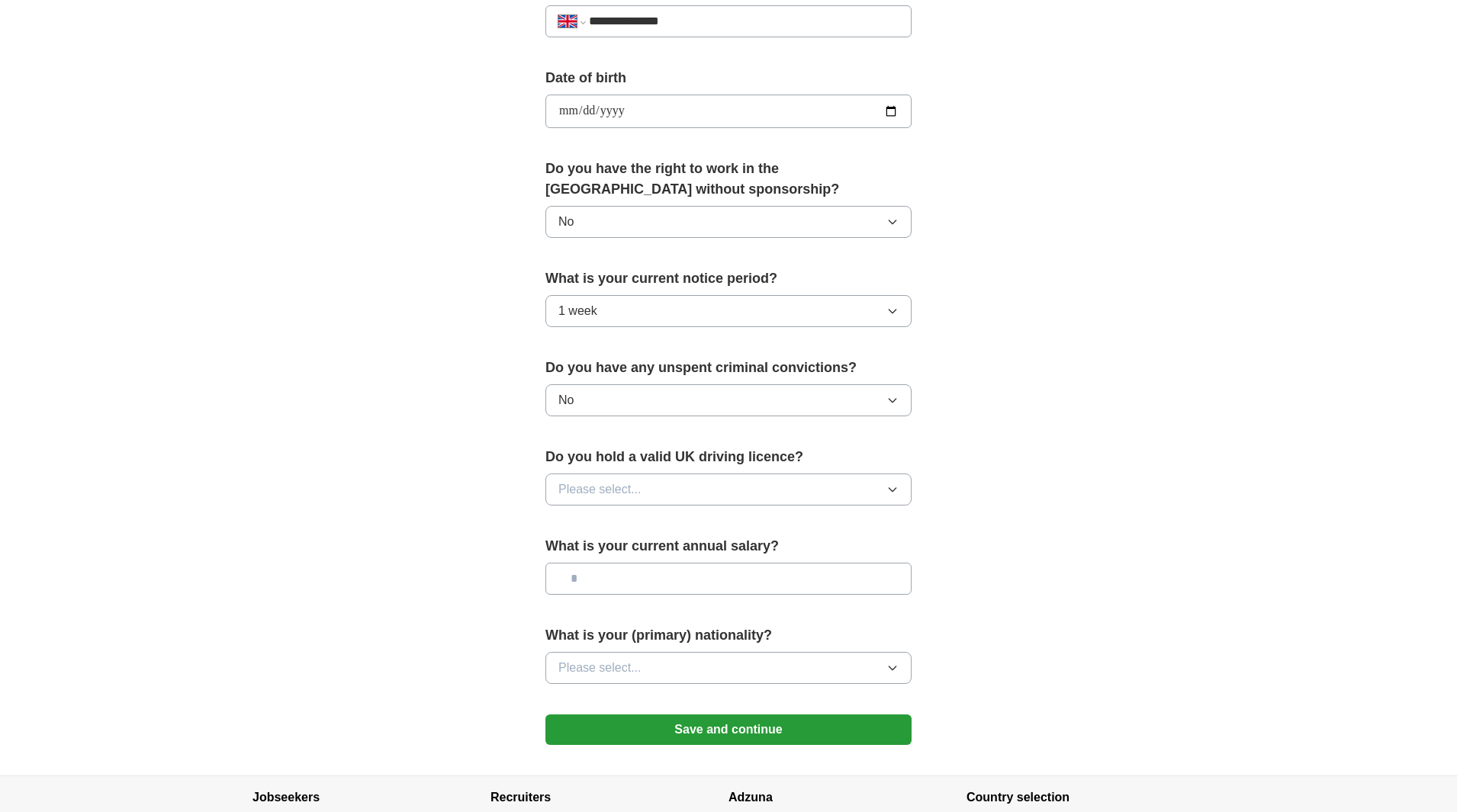
scroll to position [661, 0]
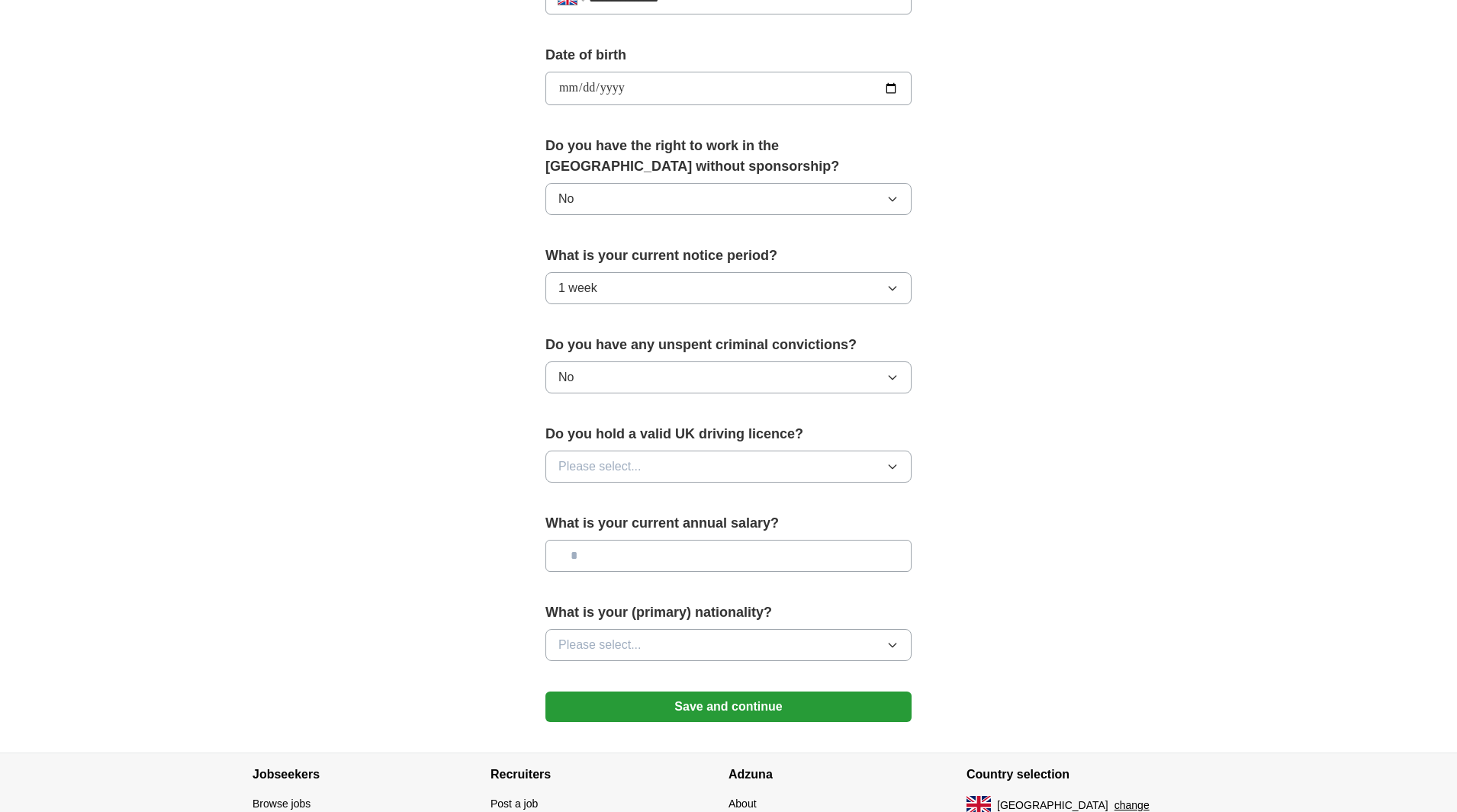
click at [664, 464] on button "Please select..." at bounding box center [728, 466] width 367 height 32
click at [616, 499] on div "Yes" at bounding box center [728, 502] width 340 height 18
click at [651, 553] on input "text" at bounding box center [728, 555] width 367 height 32
type input "*******"
click at [686, 633] on button "Please select..." at bounding box center [728, 644] width 367 height 32
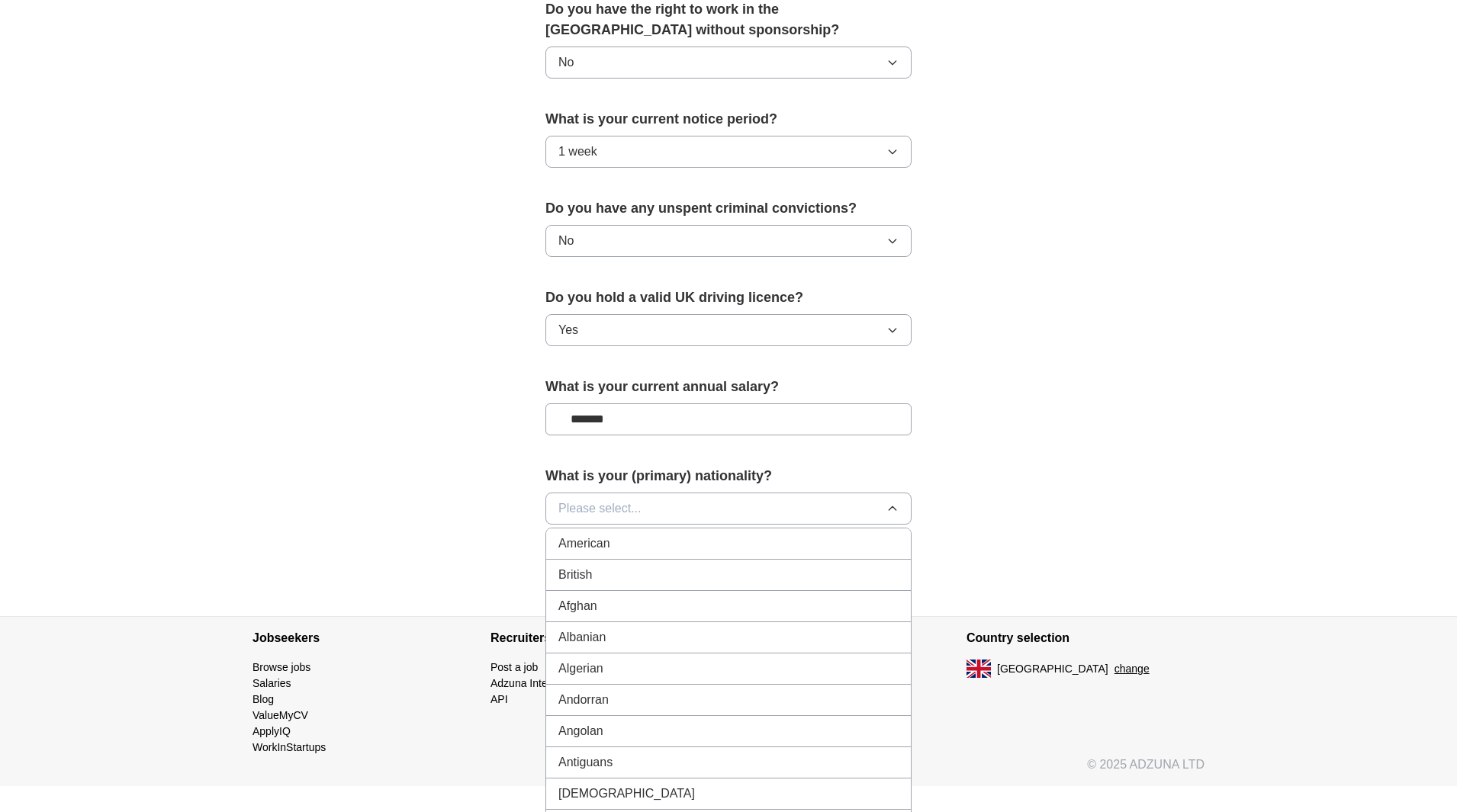
scroll to position [798, 0]
click at [645, 508] on button "Please select..." at bounding box center [728, 507] width 367 height 32
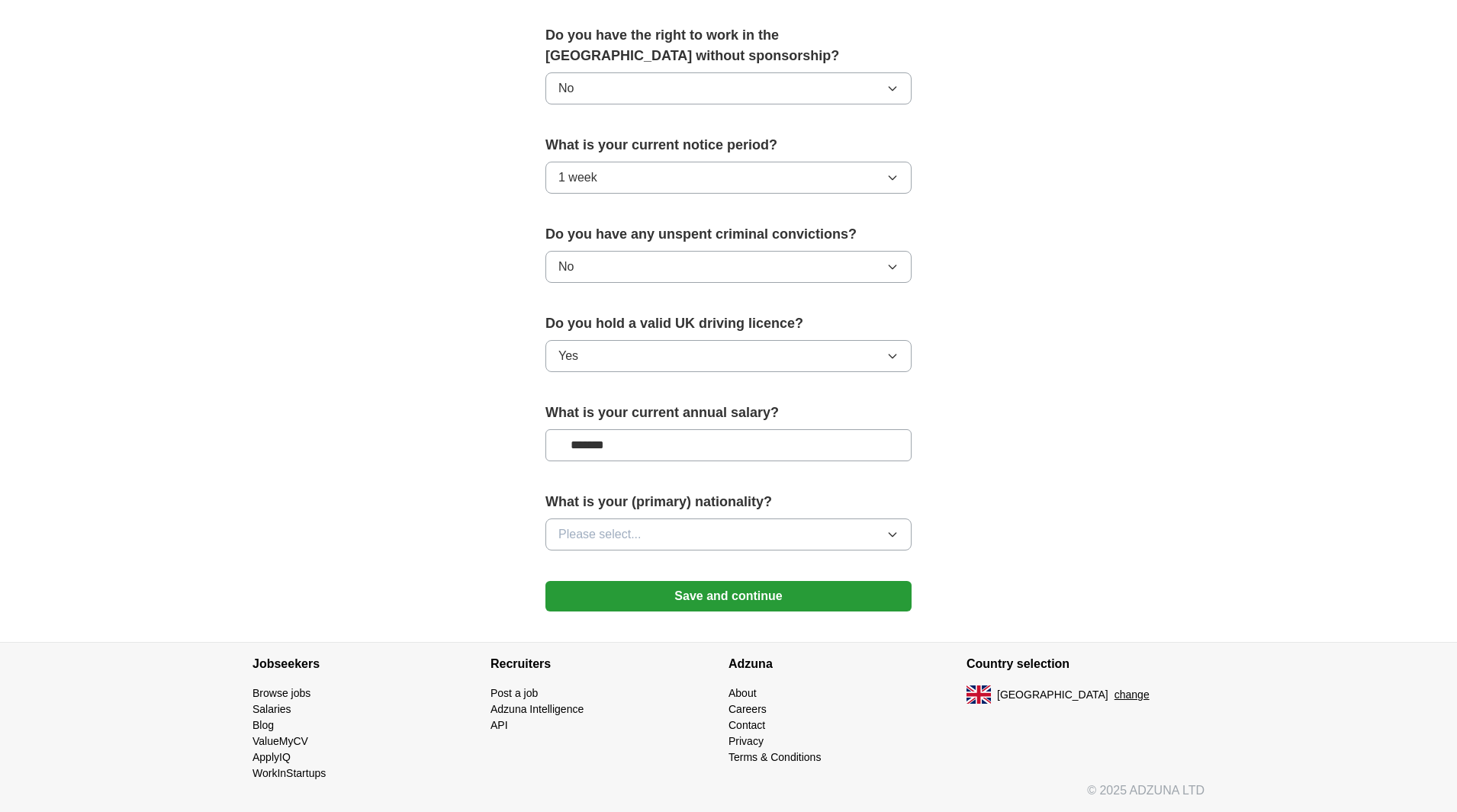
scroll to position [772, 0]
click at [639, 520] on button "Please select..." at bounding box center [728, 533] width 367 height 32
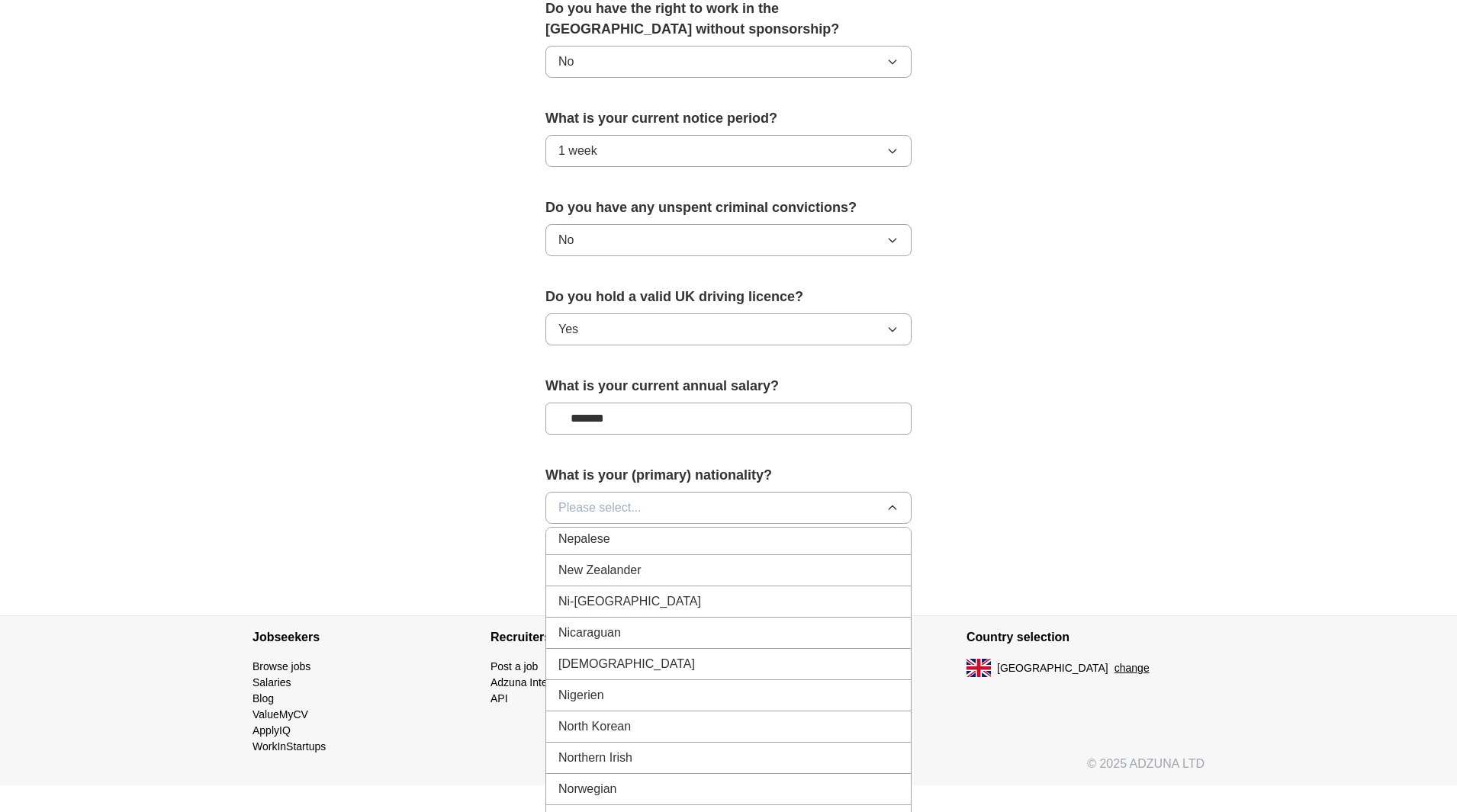
scroll to position [3911, 0]
click at [602, 662] on span "[DEMOGRAPHIC_DATA]" at bounding box center [626, 663] width 136 height 18
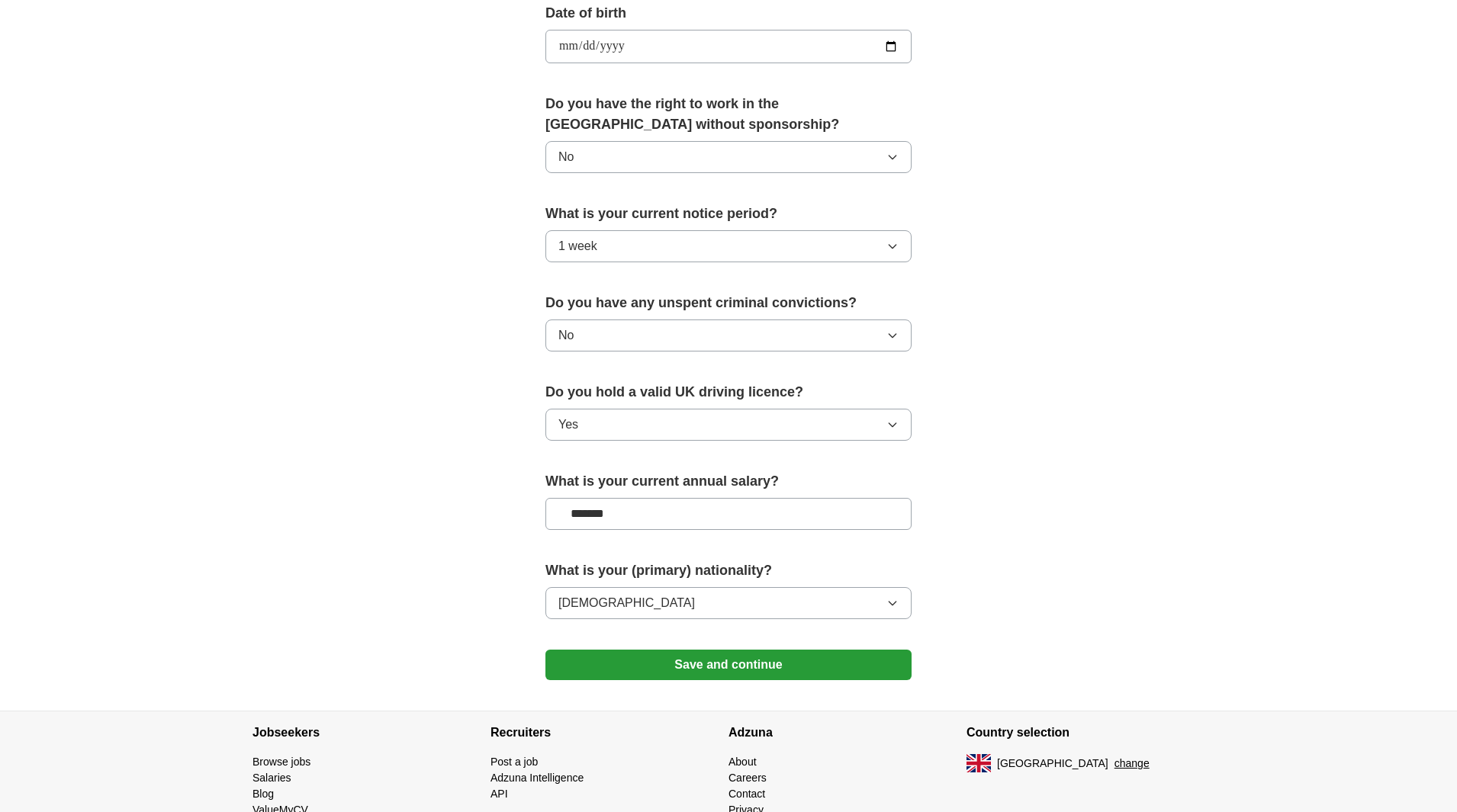
scroll to position [772, 0]
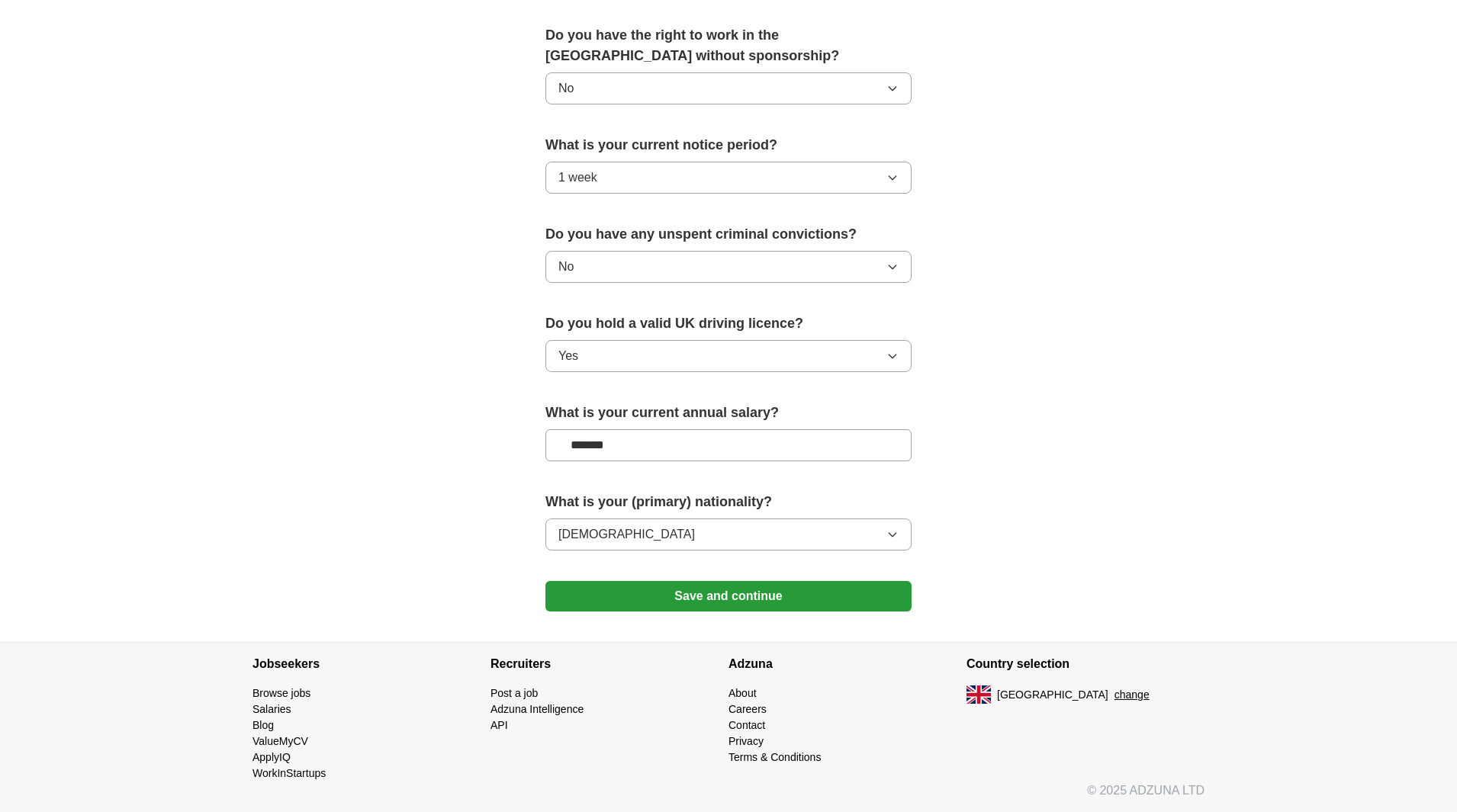
click at [742, 593] on button "Save and continue" at bounding box center [728, 596] width 367 height 31
